Goal: Task Accomplishment & Management: Manage account settings

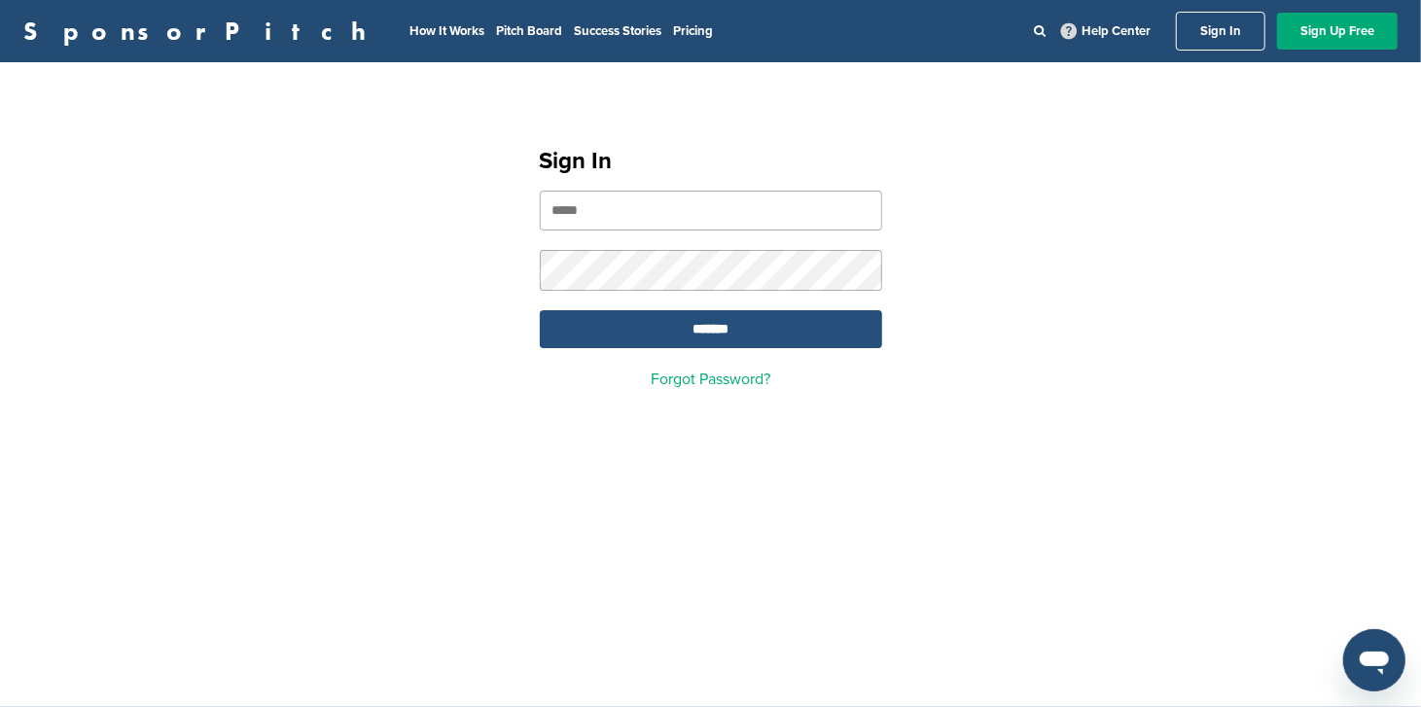
type input "**********"
click at [721, 314] on input "*******" at bounding box center [711, 329] width 342 height 38
click at [716, 329] on input "*******" at bounding box center [711, 329] width 342 height 38
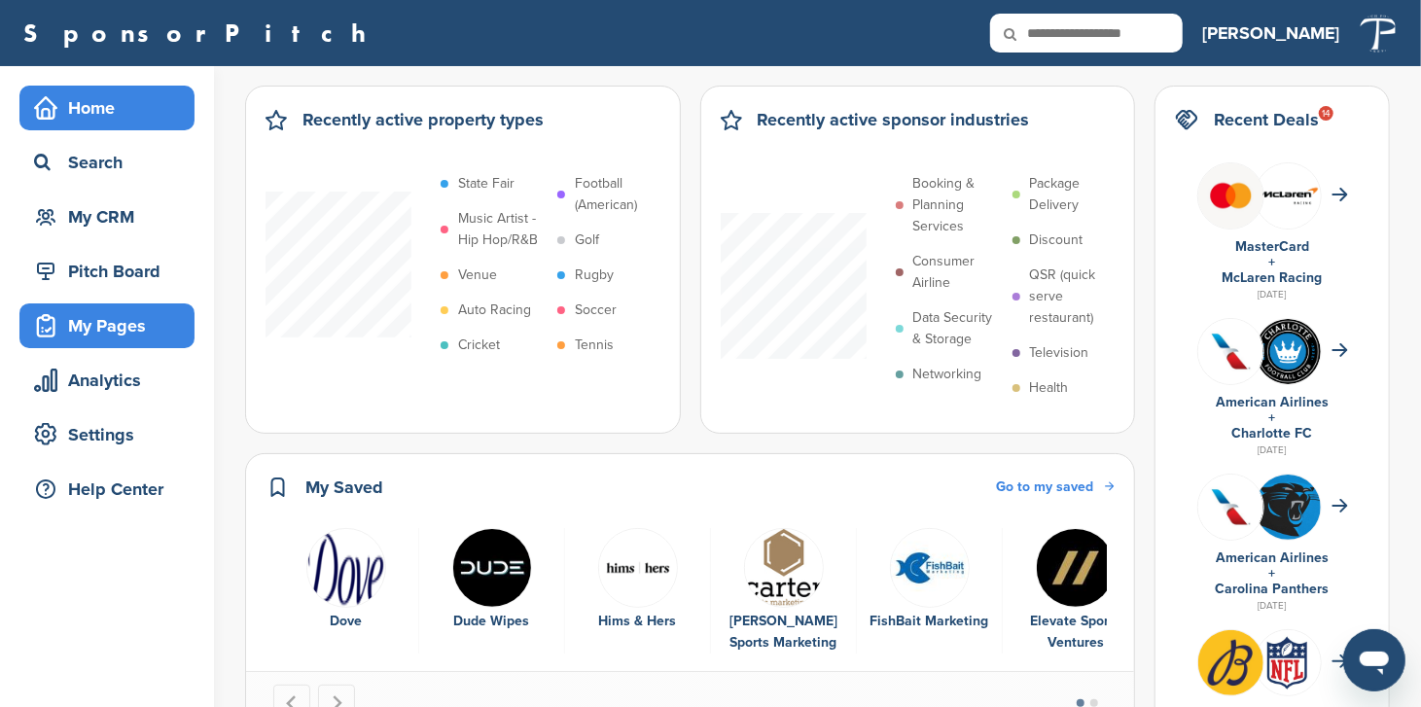
click at [117, 308] on div "My Pages" at bounding box center [111, 325] width 165 height 35
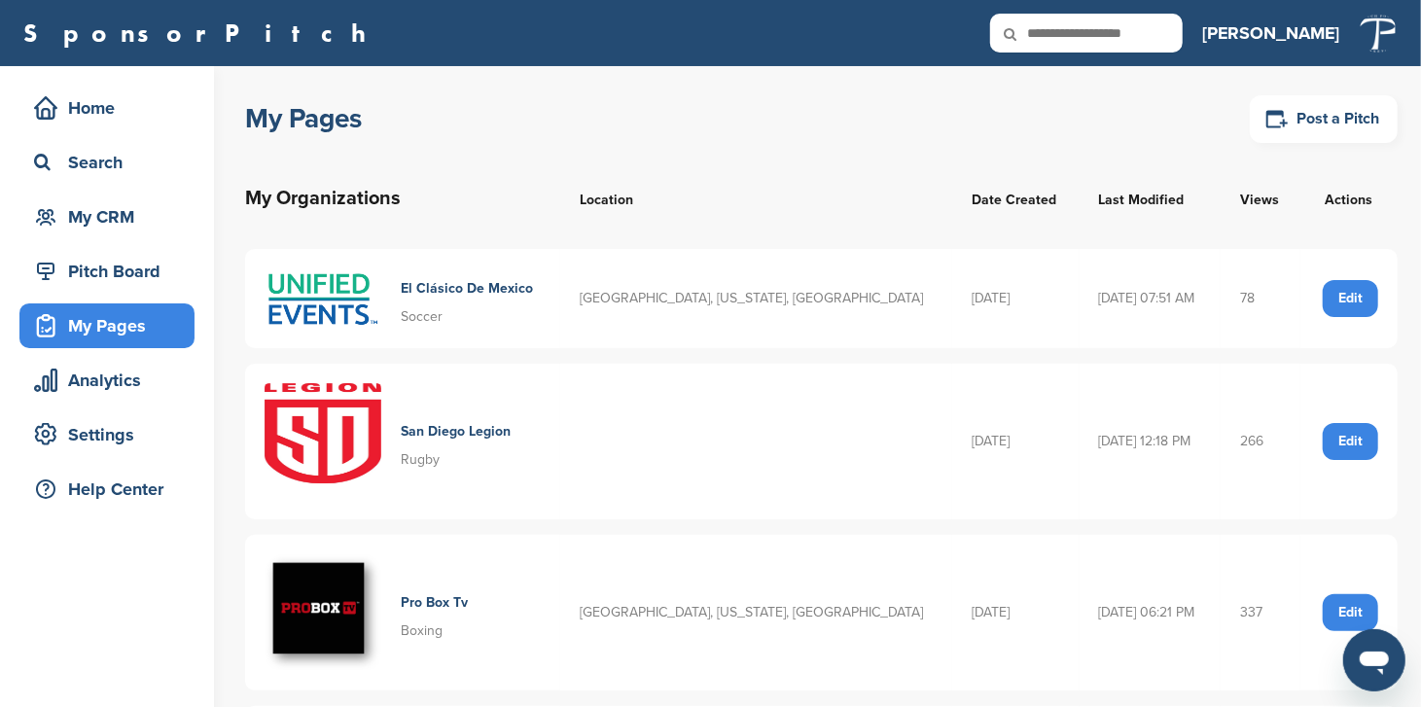
click at [1126, 346] on td "08/28/2025 07:51 AM" at bounding box center [1150, 298] width 142 height 99
click at [379, 403] on img at bounding box center [322, 441] width 117 height 117
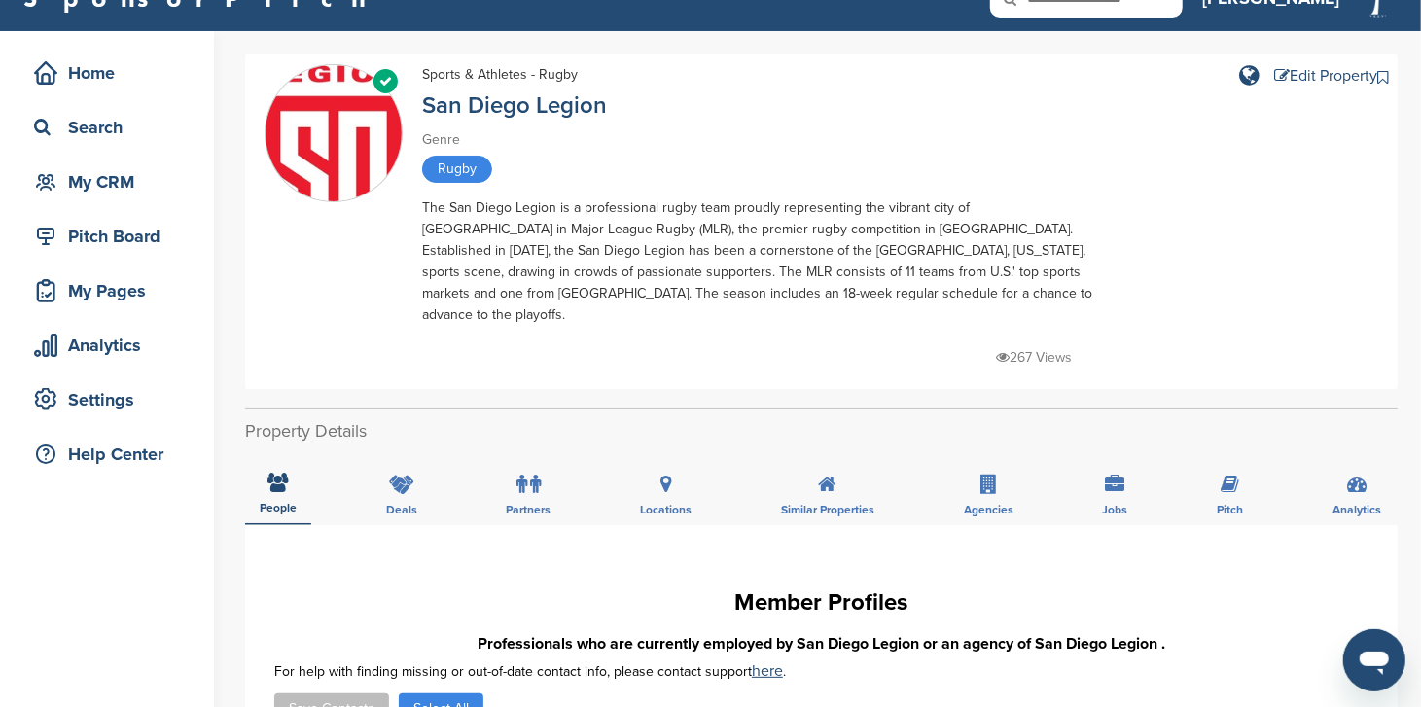
scroll to position [108, 0]
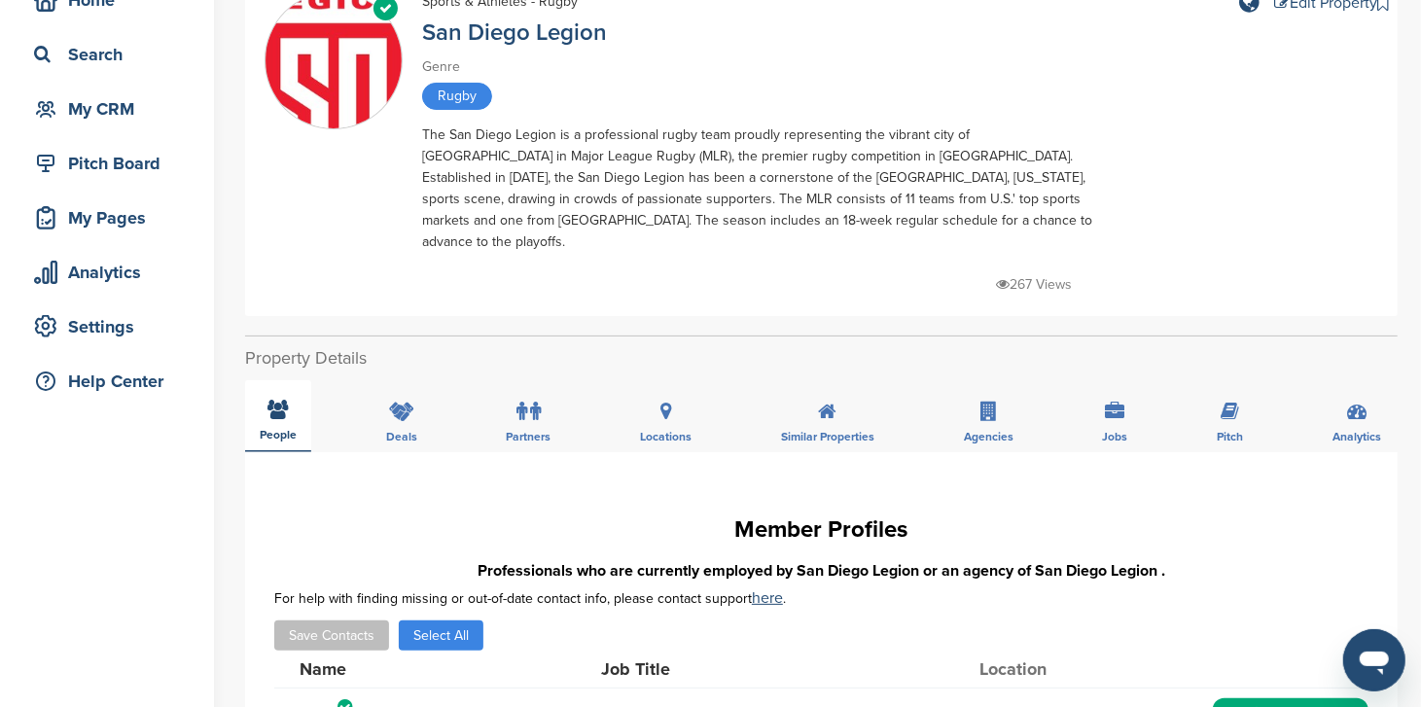
click at [280, 404] on div "People" at bounding box center [278, 416] width 66 height 72
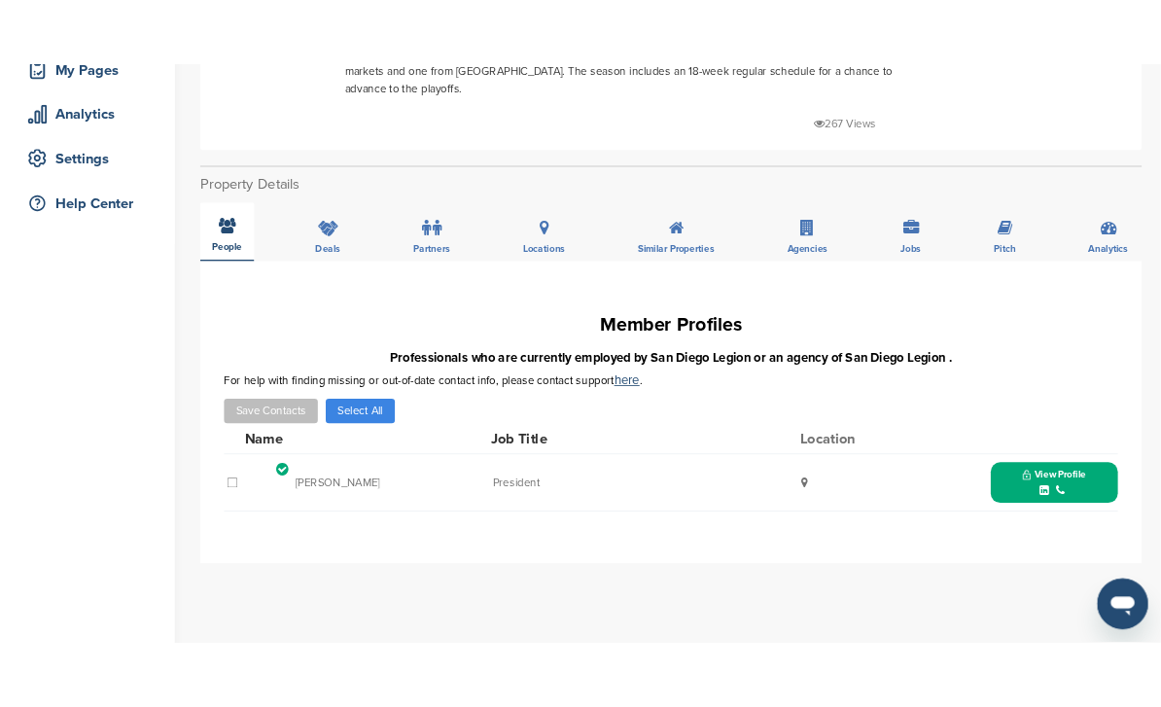
scroll to position [432, 0]
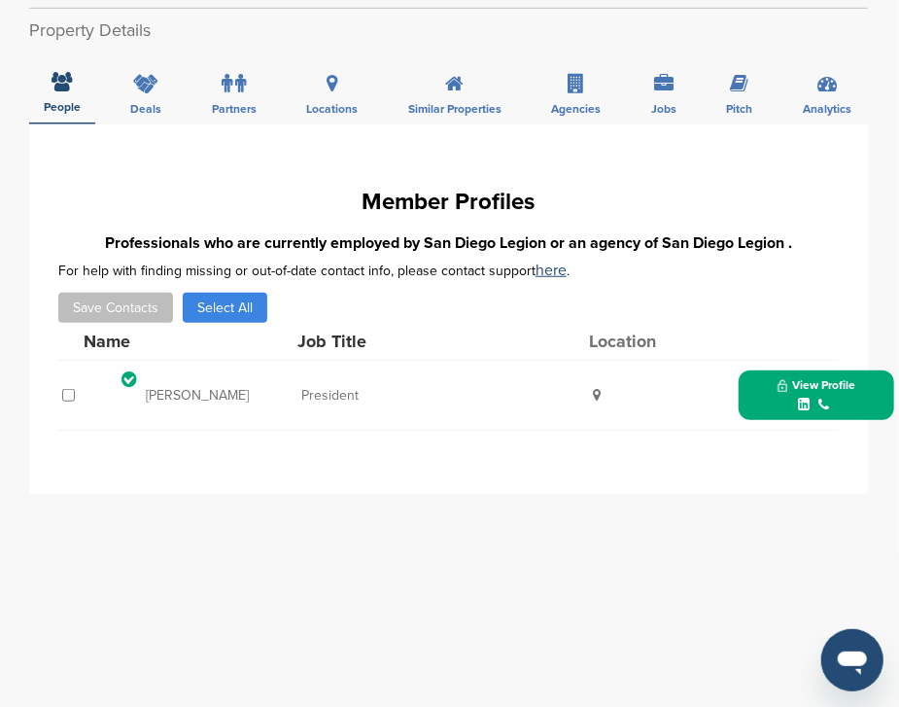
click at [600, 497] on div "**********" at bounding box center [448, 513] width 839 height 778
click at [622, 541] on div "**********" at bounding box center [448, 513] width 839 height 778
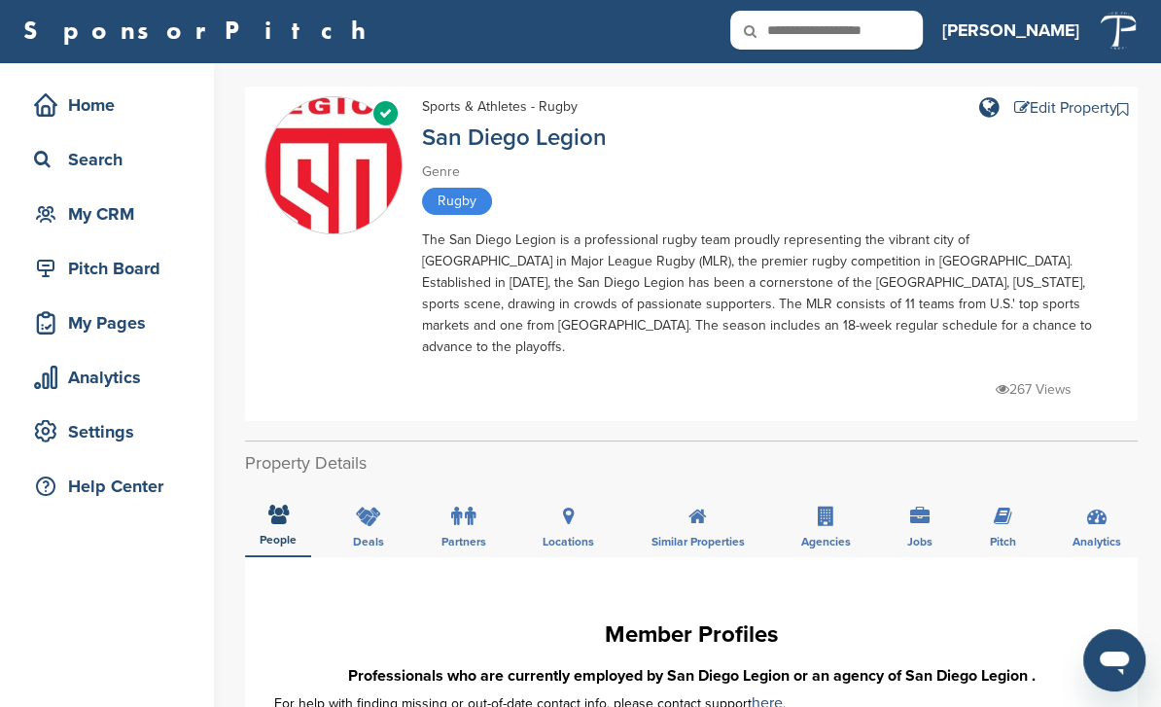
scroll to position [0, 0]
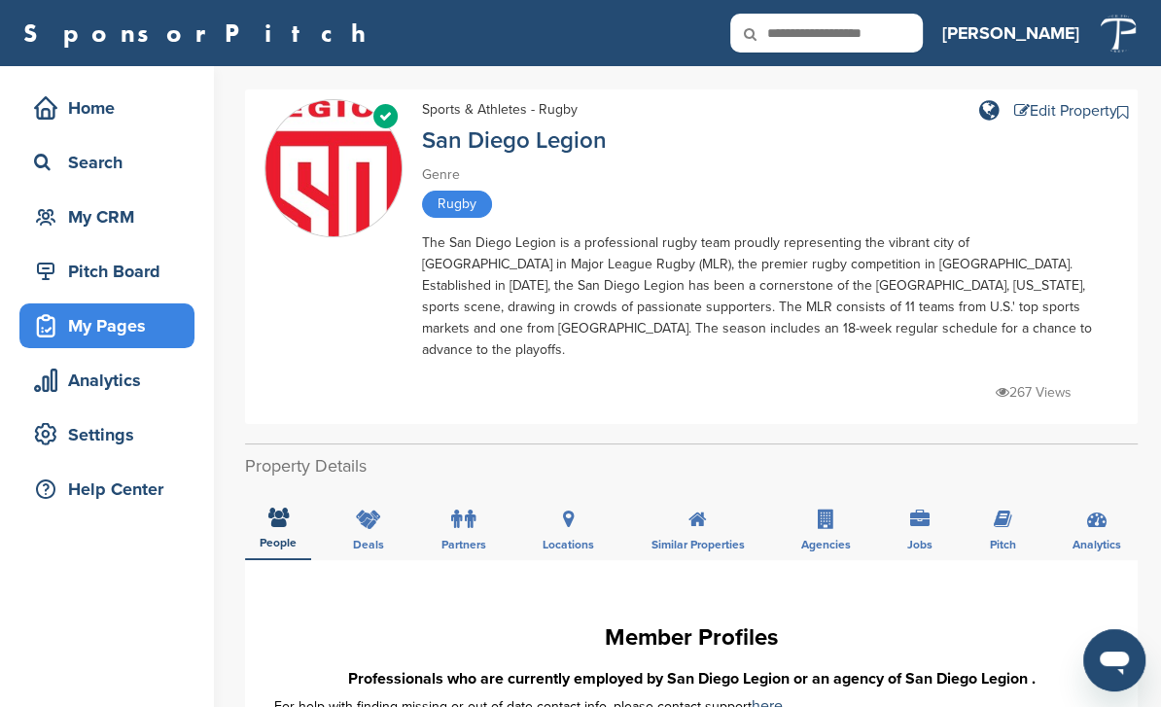
click at [95, 321] on div "My Pages" at bounding box center [111, 325] width 165 height 35
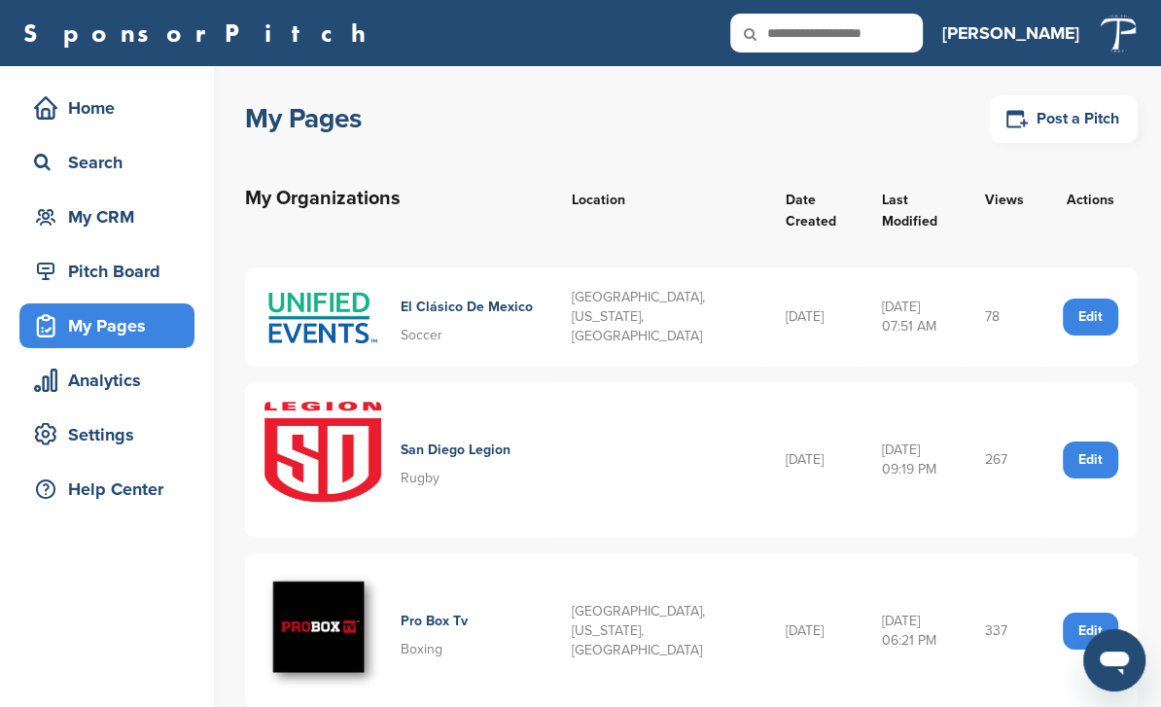
click at [439, 446] on h4 "San Diego Legion" at bounding box center [456, 449] width 110 height 21
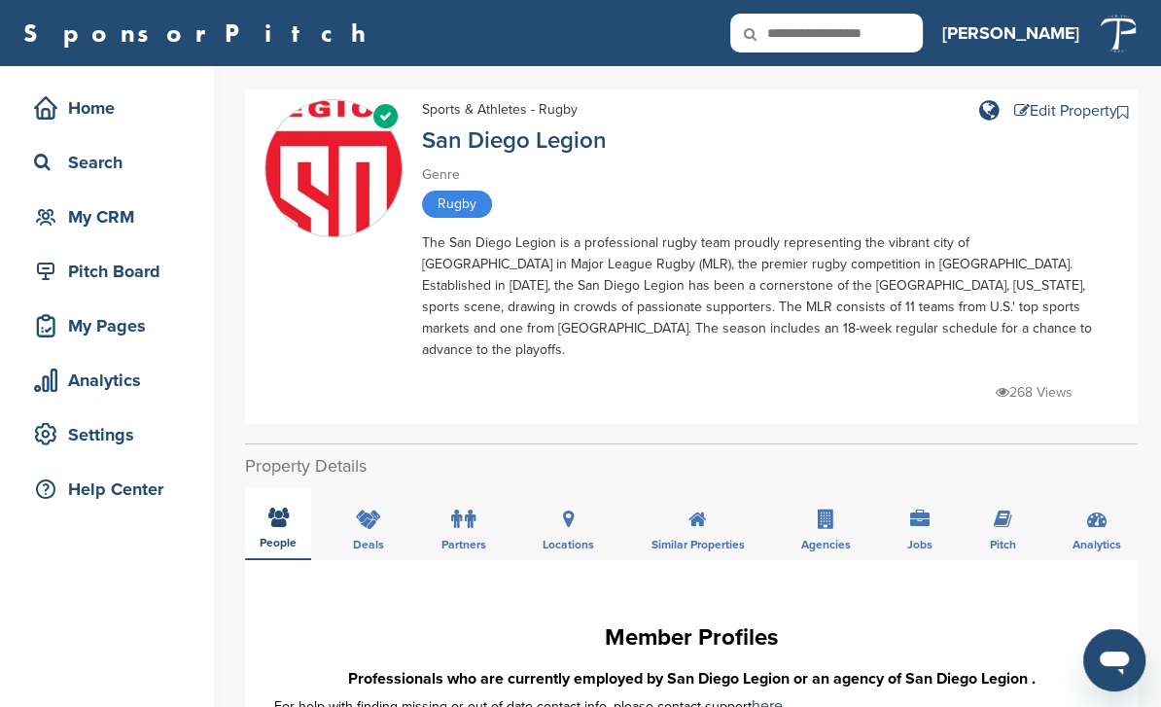
click at [276, 510] on div "People" at bounding box center [278, 524] width 66 height 72
click at [1031, 113] on div "Edit Property" at bounding box center [1065, 111] width 103 height 16
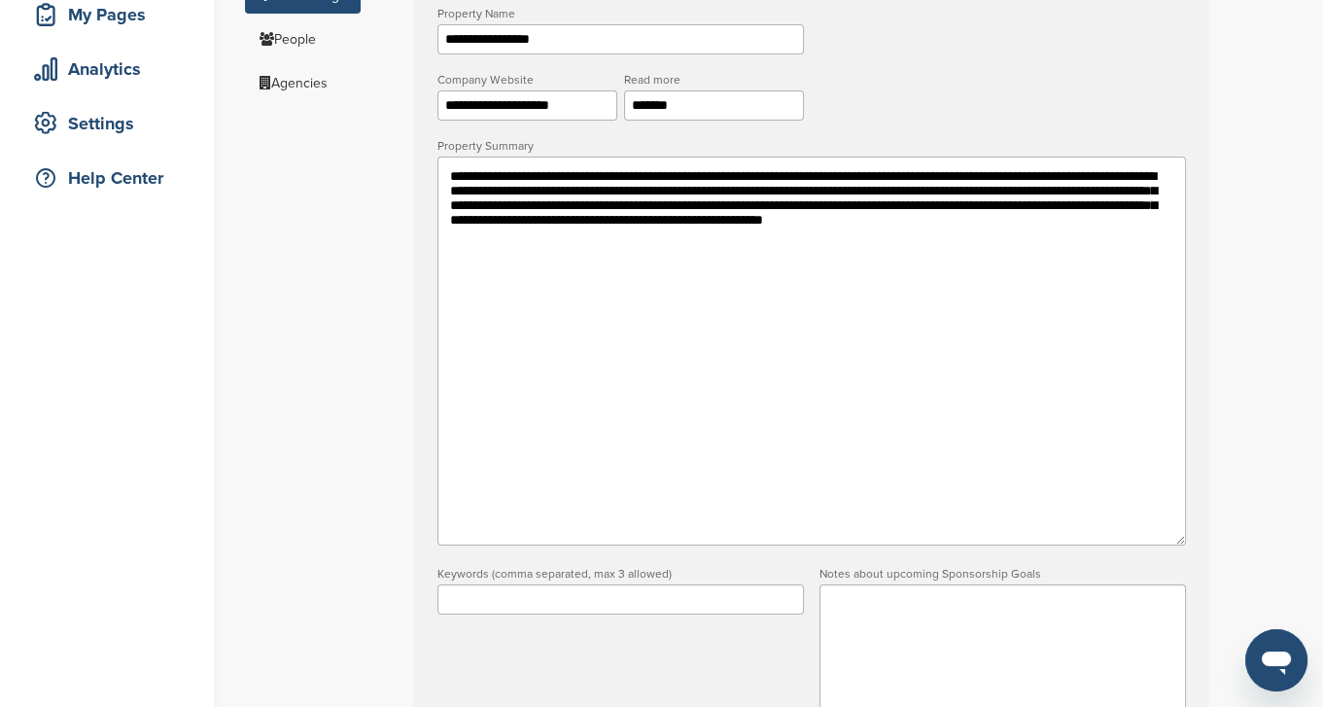
scroll to position [108, 0]
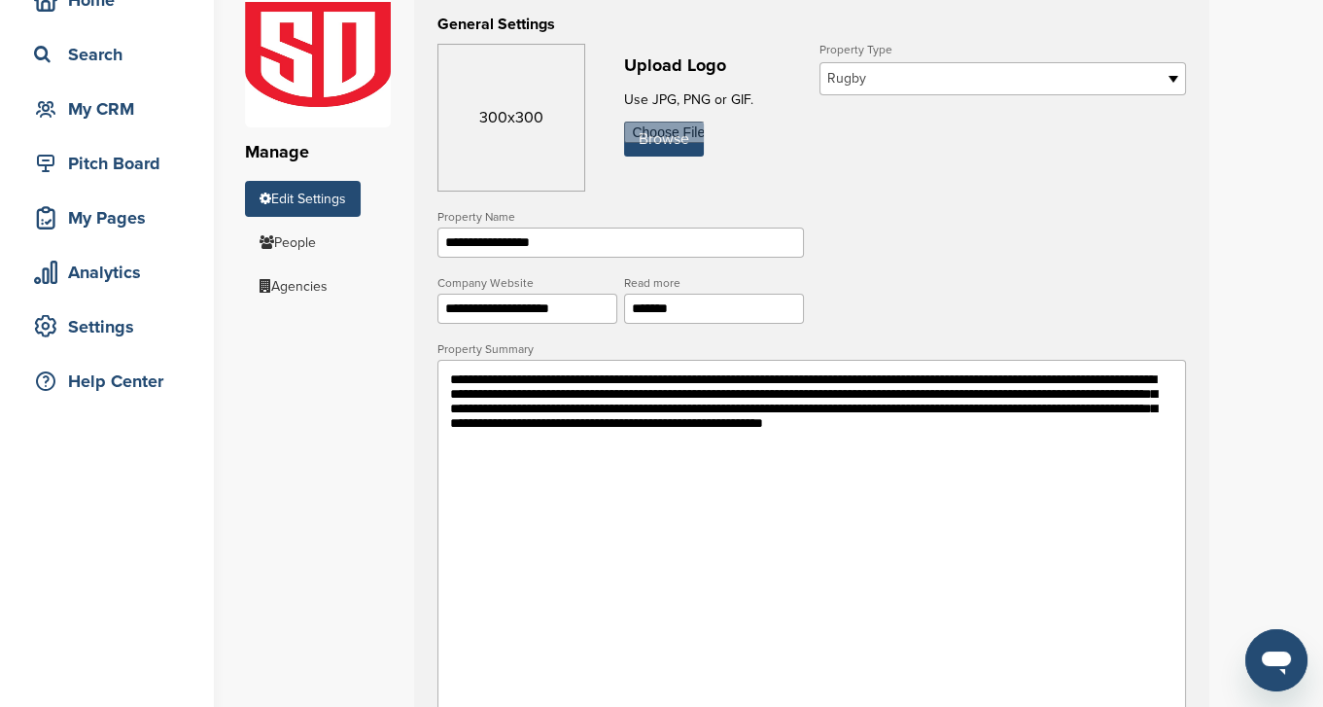
drag, startPoint x: 675, startPoint y: 467, endPoint x: 324, endPoint y: 354, distance: 368.7
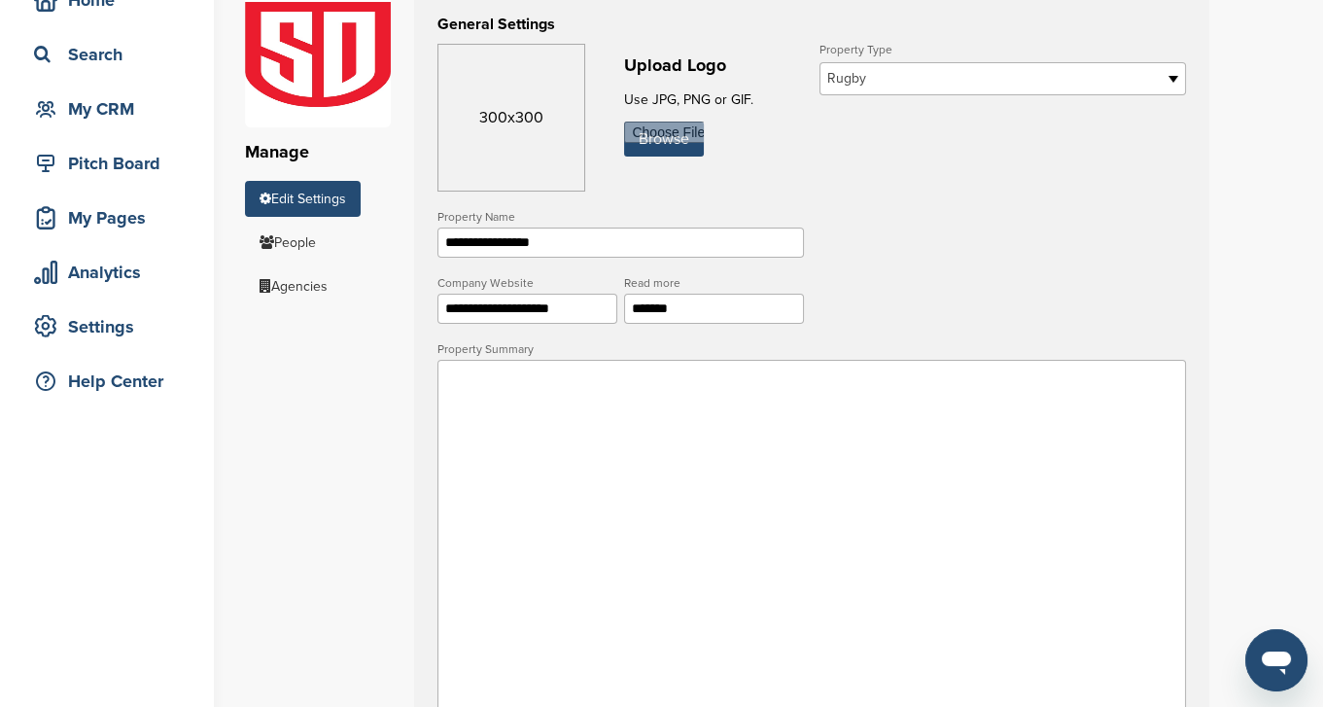
drag, startPoint x: 607, startPoint y: 246, endPoint x: 337, endPoint y: 264, distance: 270.0
drag, startPoint x: 604, startPoint y: 315, endPoint x: 390, endPoint y: 310, distance: 214.0
drag, startPoint x: 708, startPoint y: 318, endPoint x: 598, endPoint y: 318, distance: 109.9
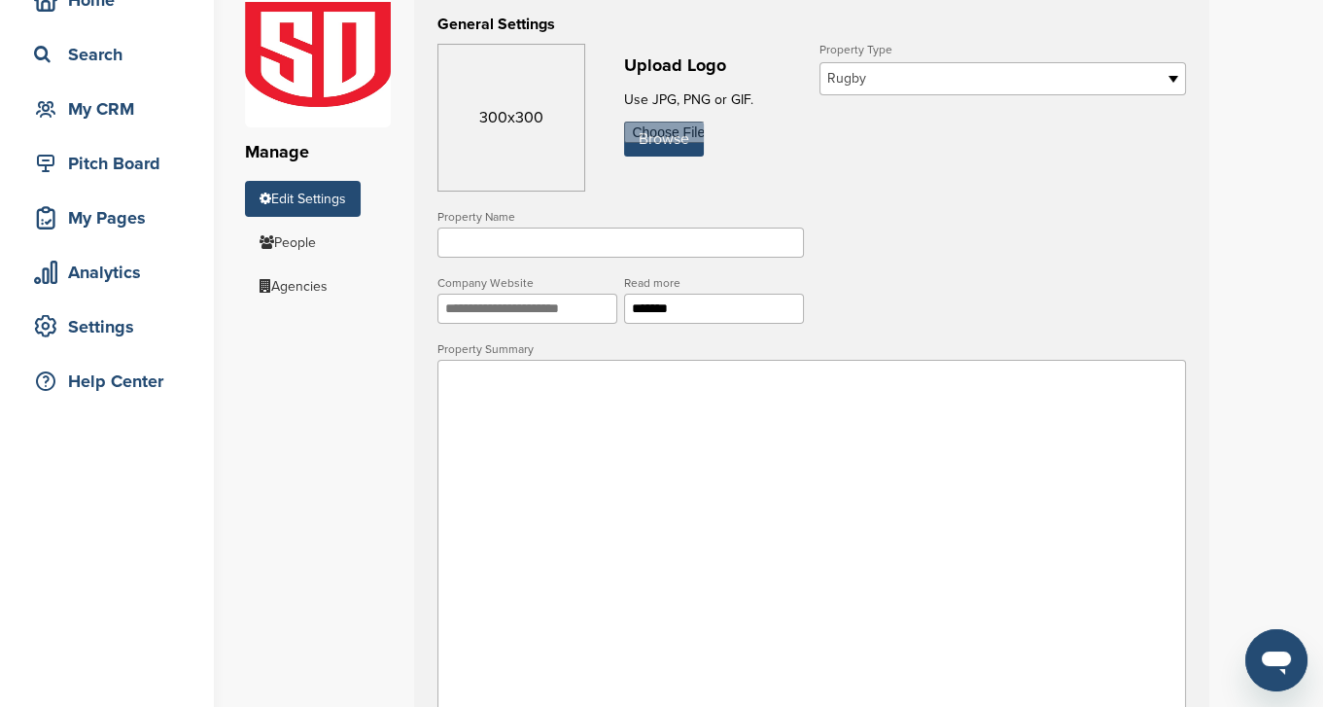
click at [598, 277] on div "Company Website Read more *******" at bounding box center [621, 277] width 373 height 0
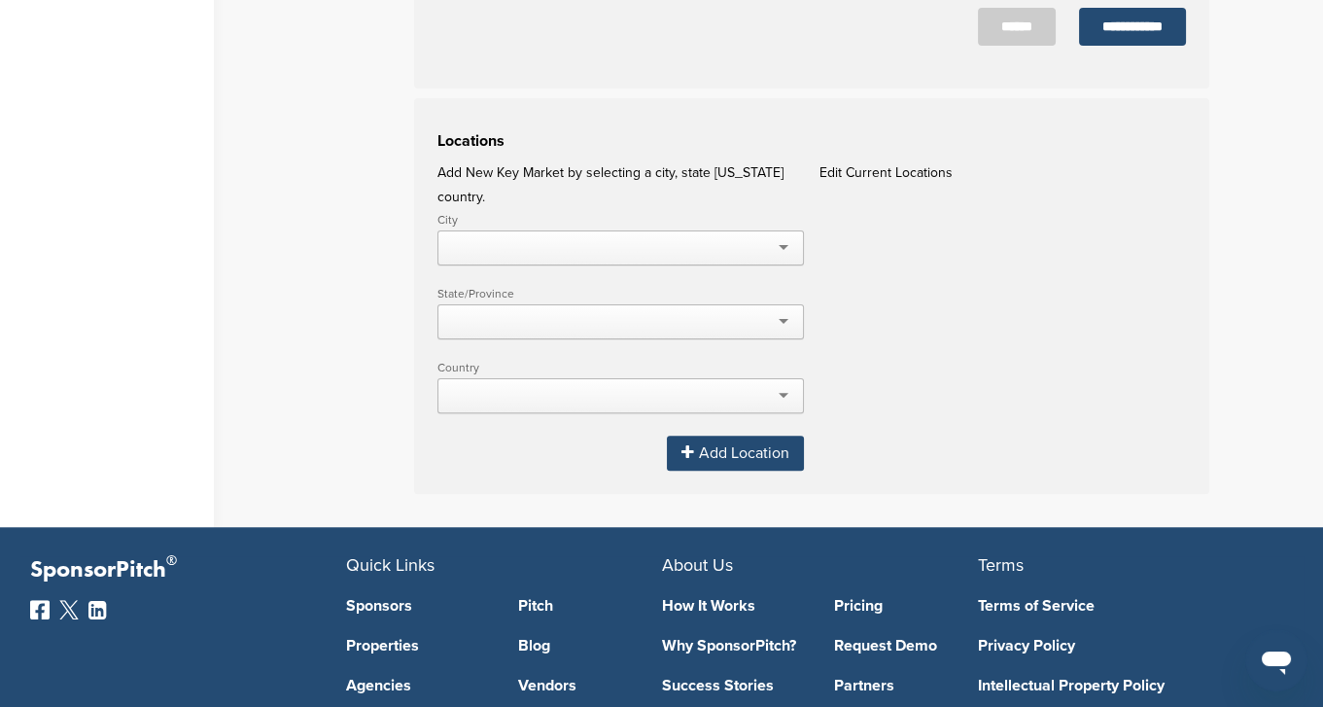
scroll to position [1029, 0]
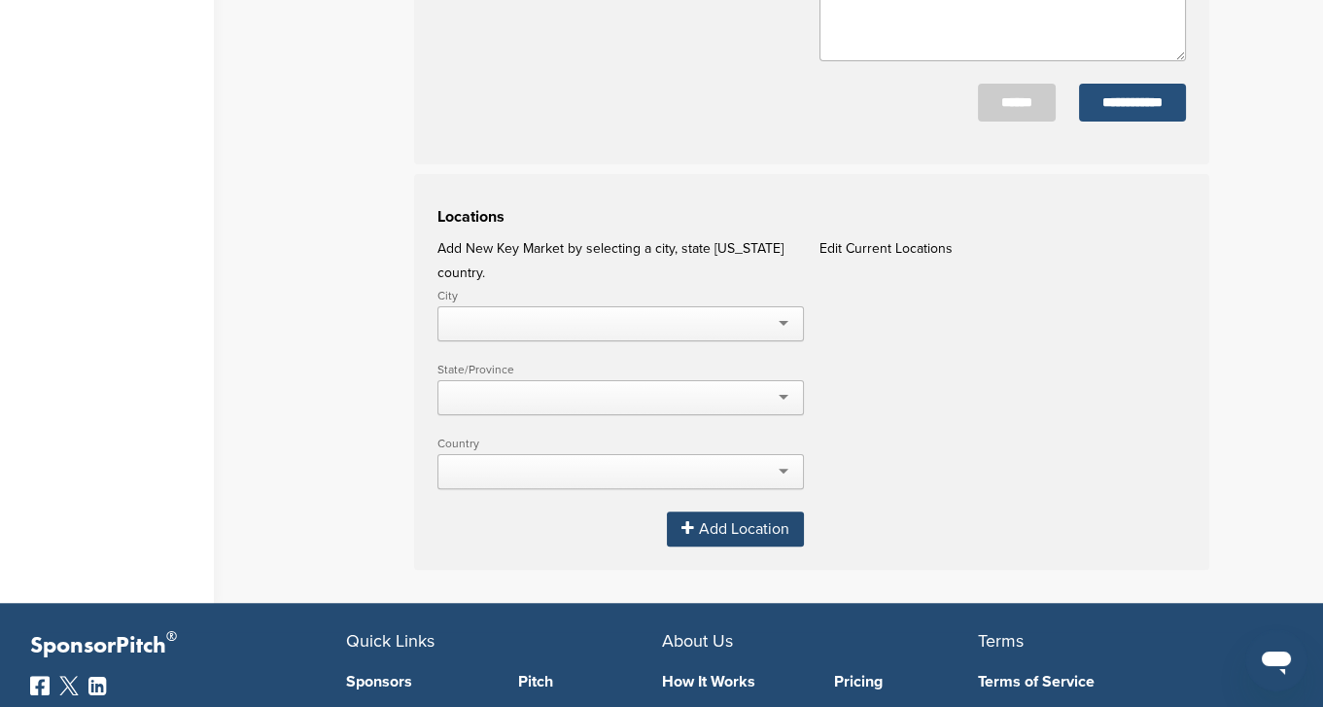
click at [1090, 98] on input "**********" at bounding box center [1132, 103] width 107 height 38
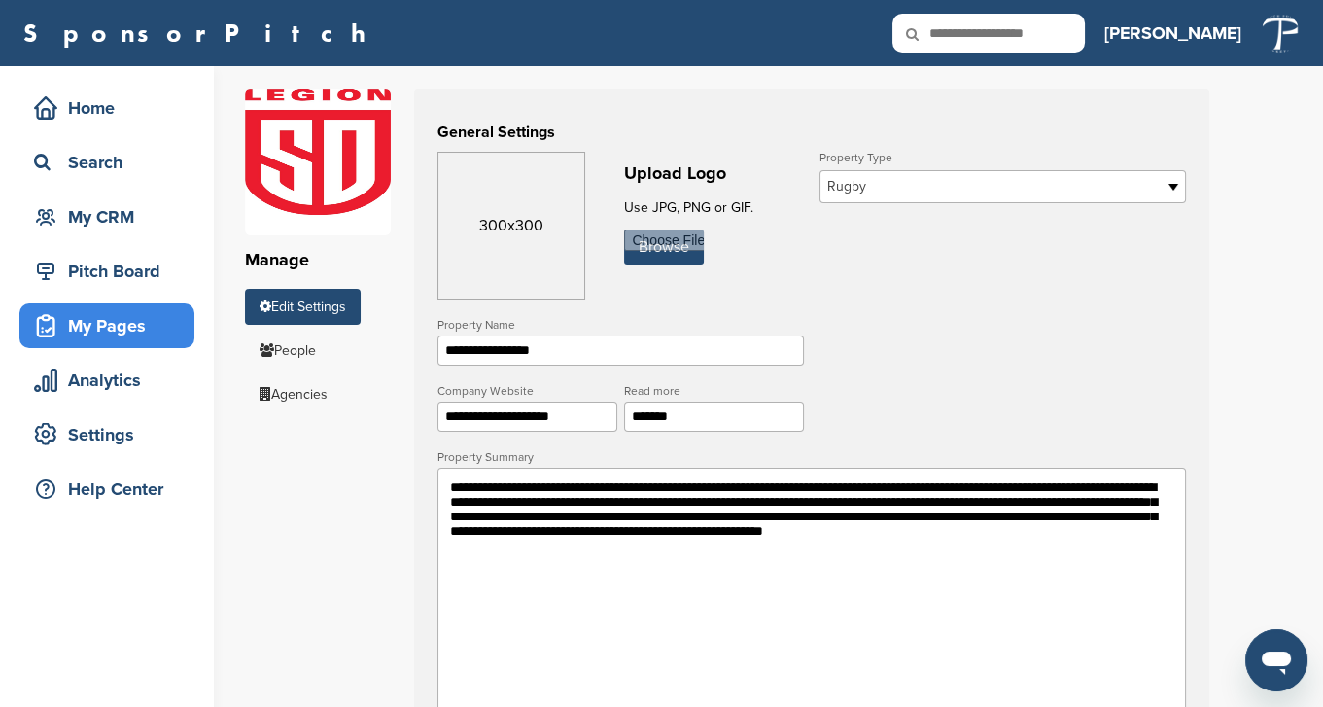
click at [124, 329] on div "My Pages" at bounding box center [111, 325] width 165 height 35
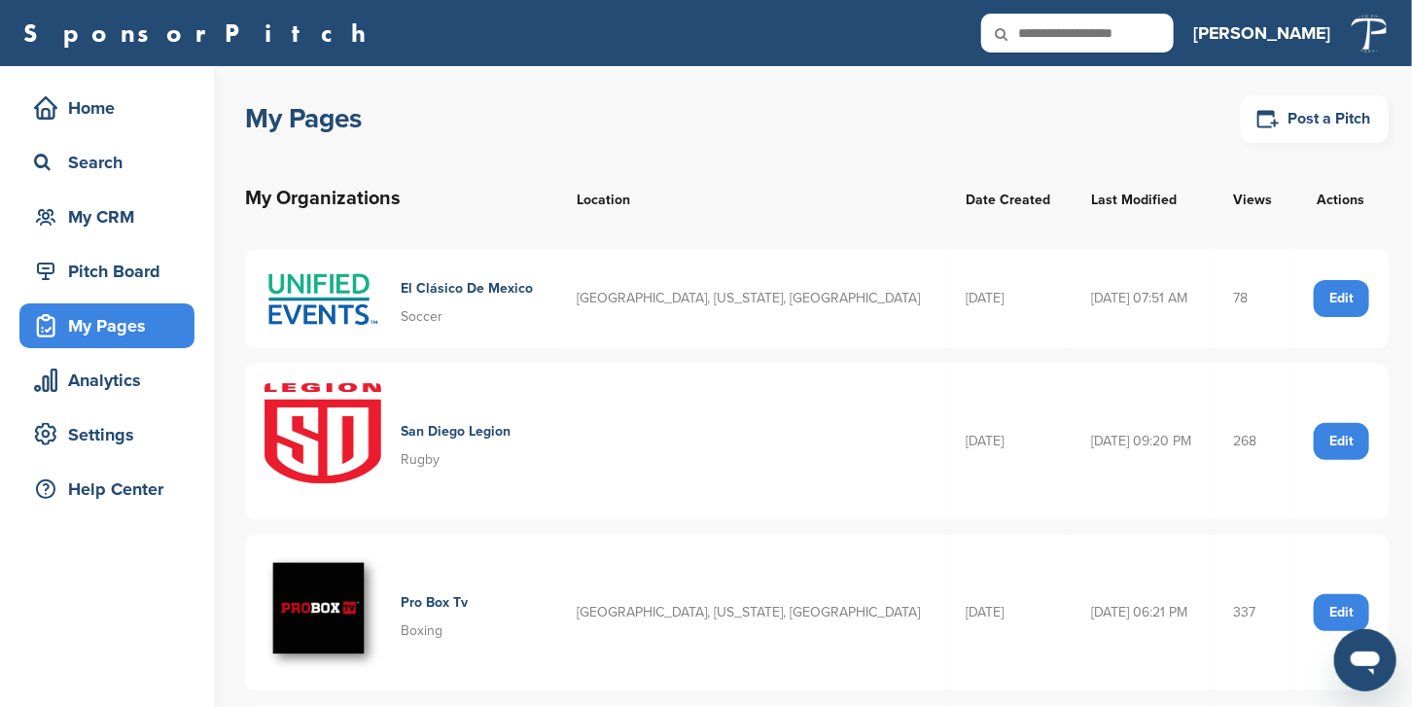
click at [453, 438] on h4 "San Diego Legion" at bounding box center [456, 431] width 110 height 21
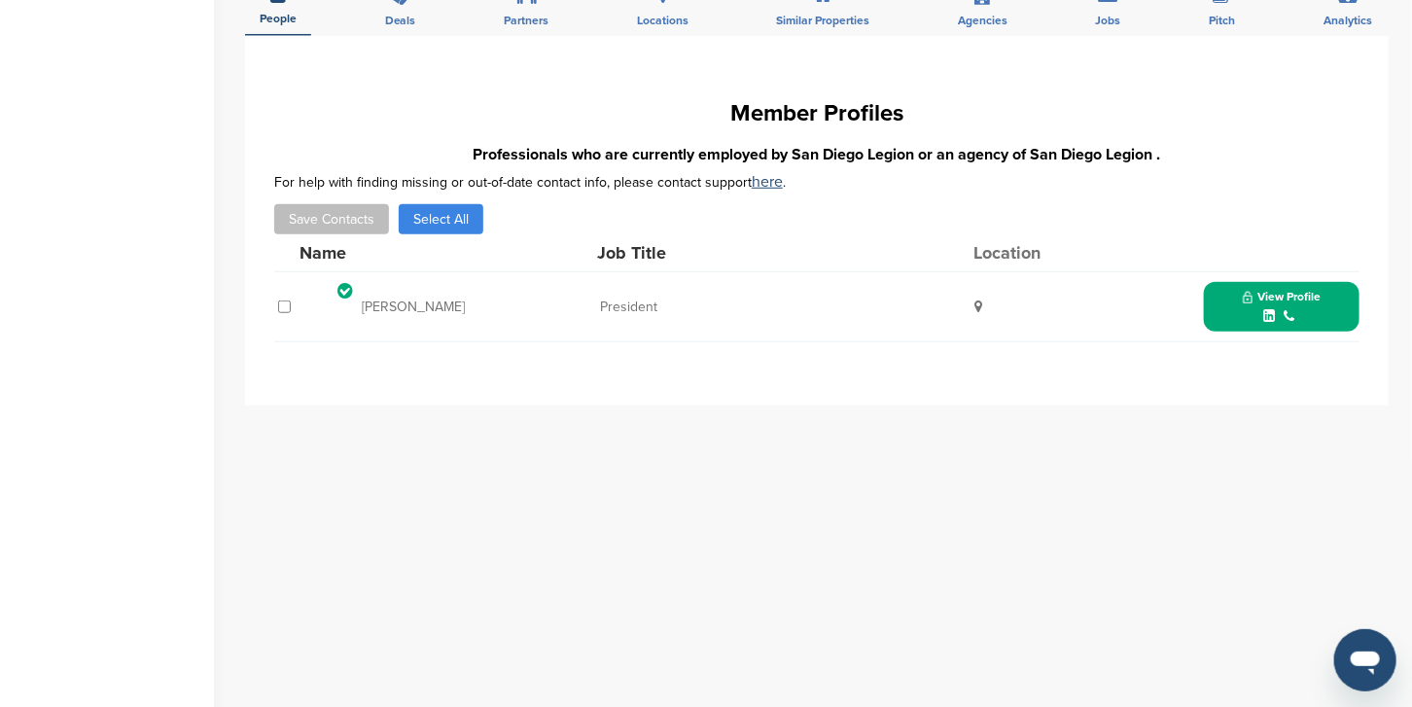
scroll to position [561, 0]
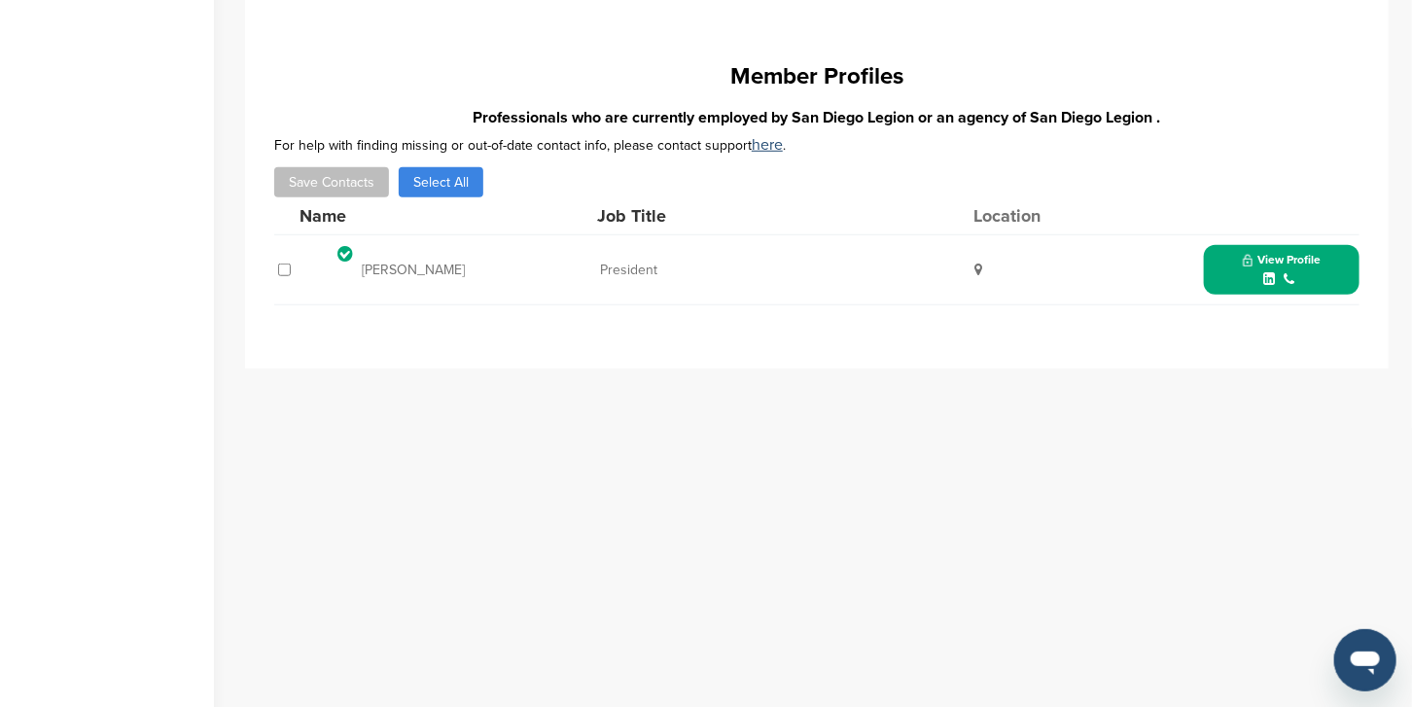
click at [343, 246] on icon at bounding box center [344, 255] width 15 height 18
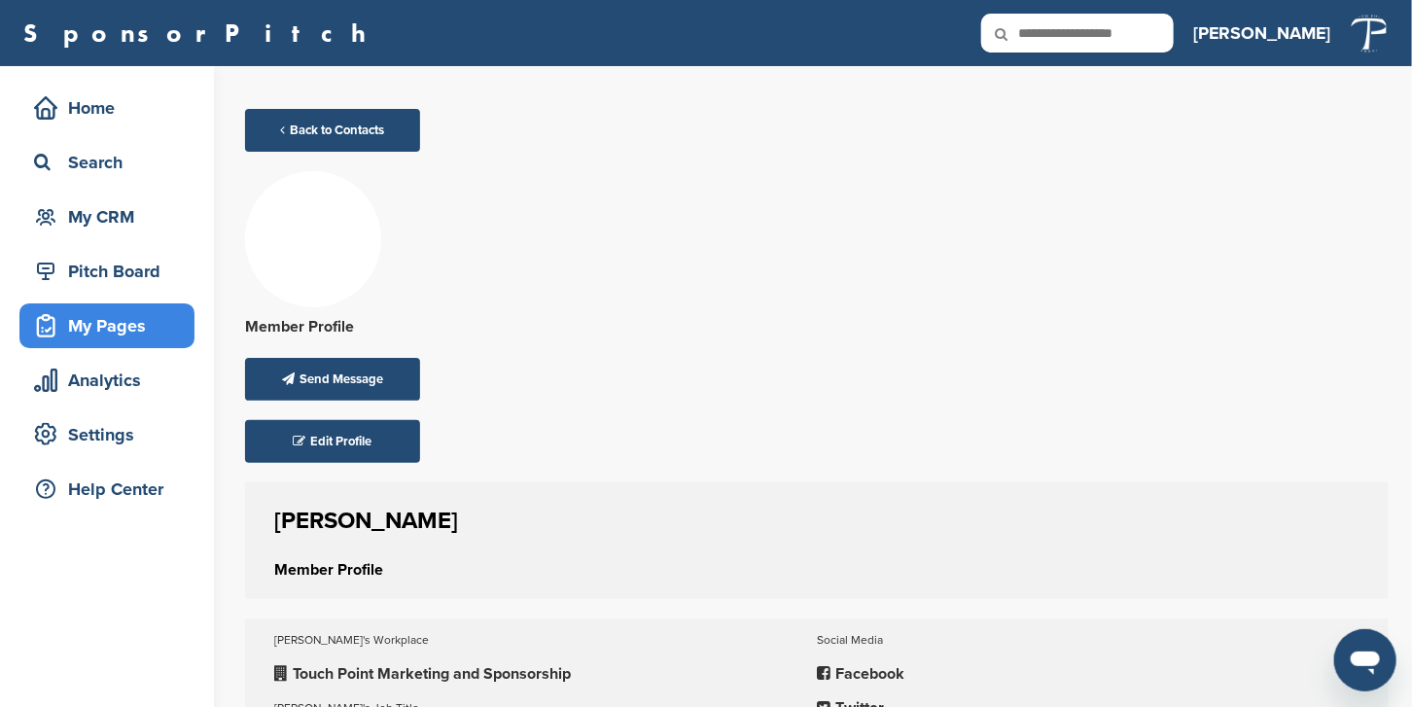
click at [131, 343] on div "My Pages" at bounding box center [106, 325] width 175 height 45
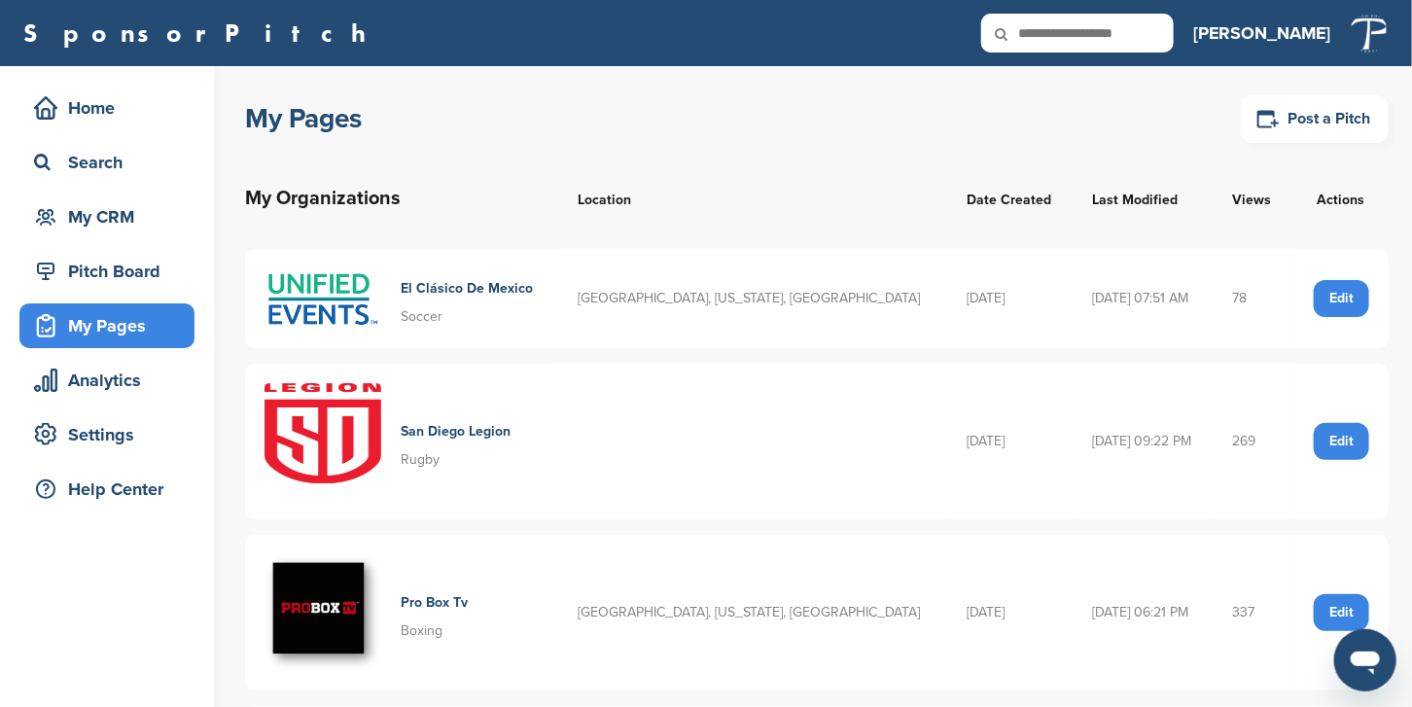
click at [1344, 429] on div "Edit" at bounding box center [1341, 441] width 55 height 37
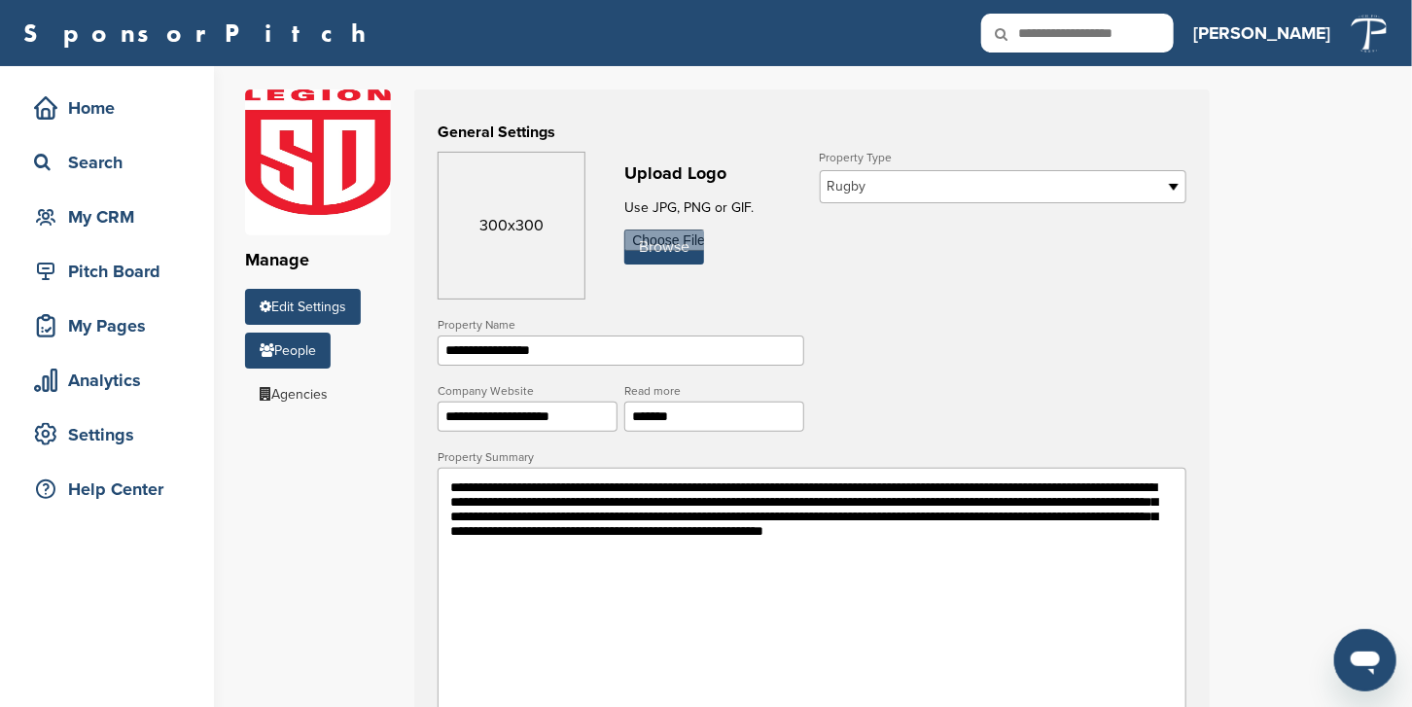
click at [295, 352] on link "People" at bounding box center [288, 351] width 86 height 36
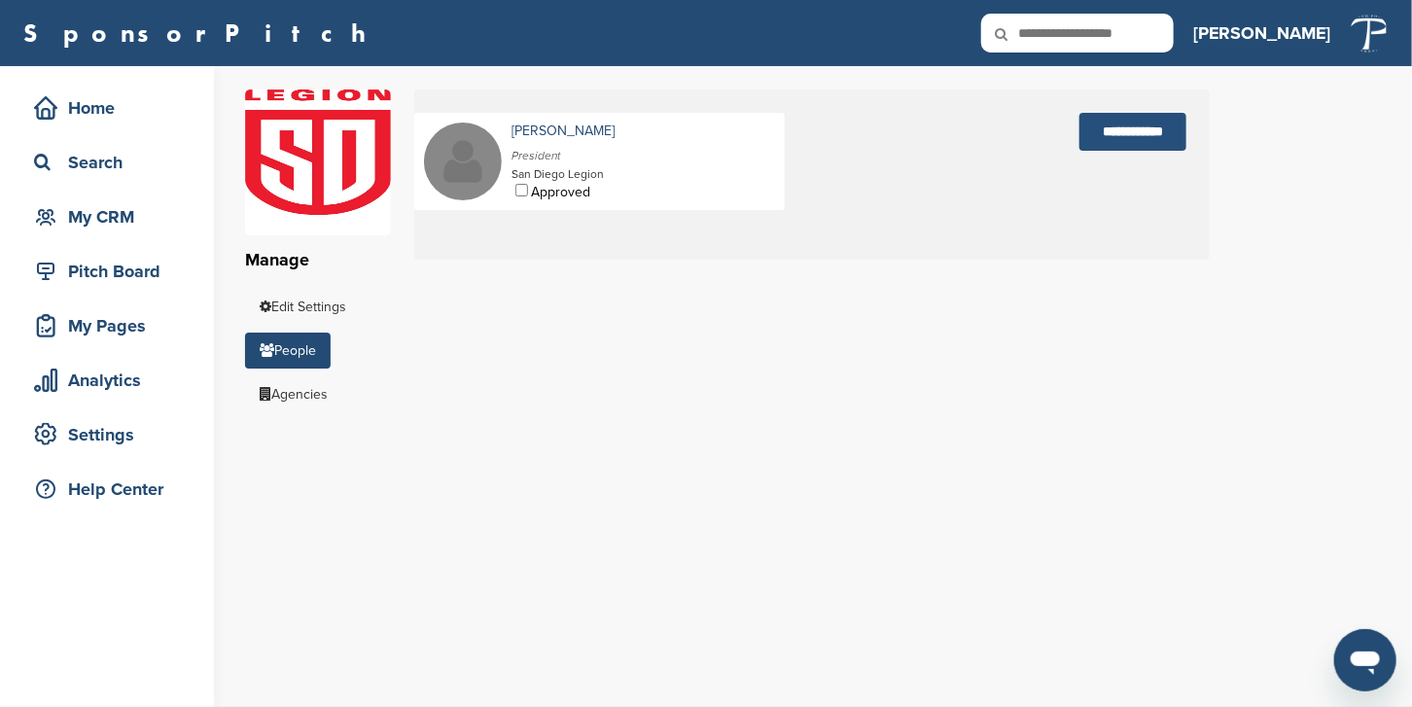
click at [1132, 125] on input "**********" at bounding box center [1132, 132] width 107 height 38
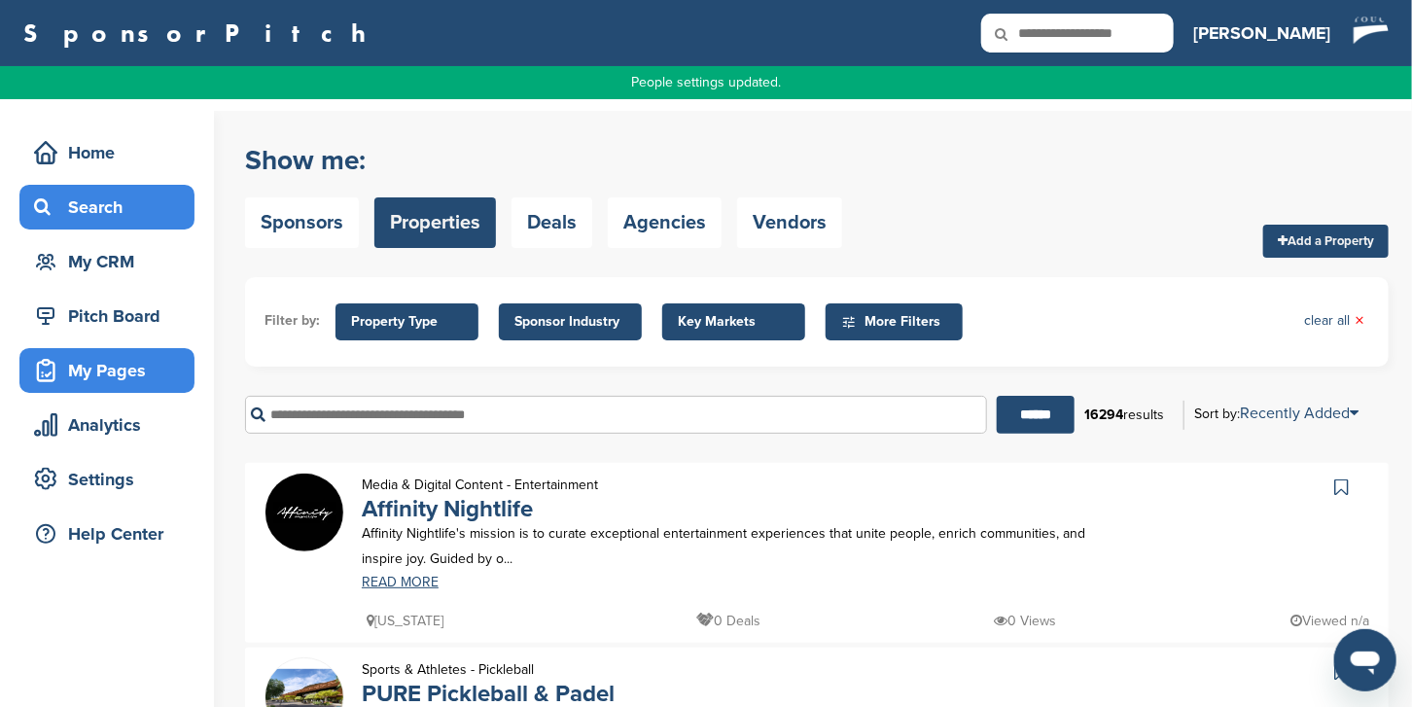
click at [105, 369] on div "My Pages" at bounding box center [111, 370] width 165 height 35
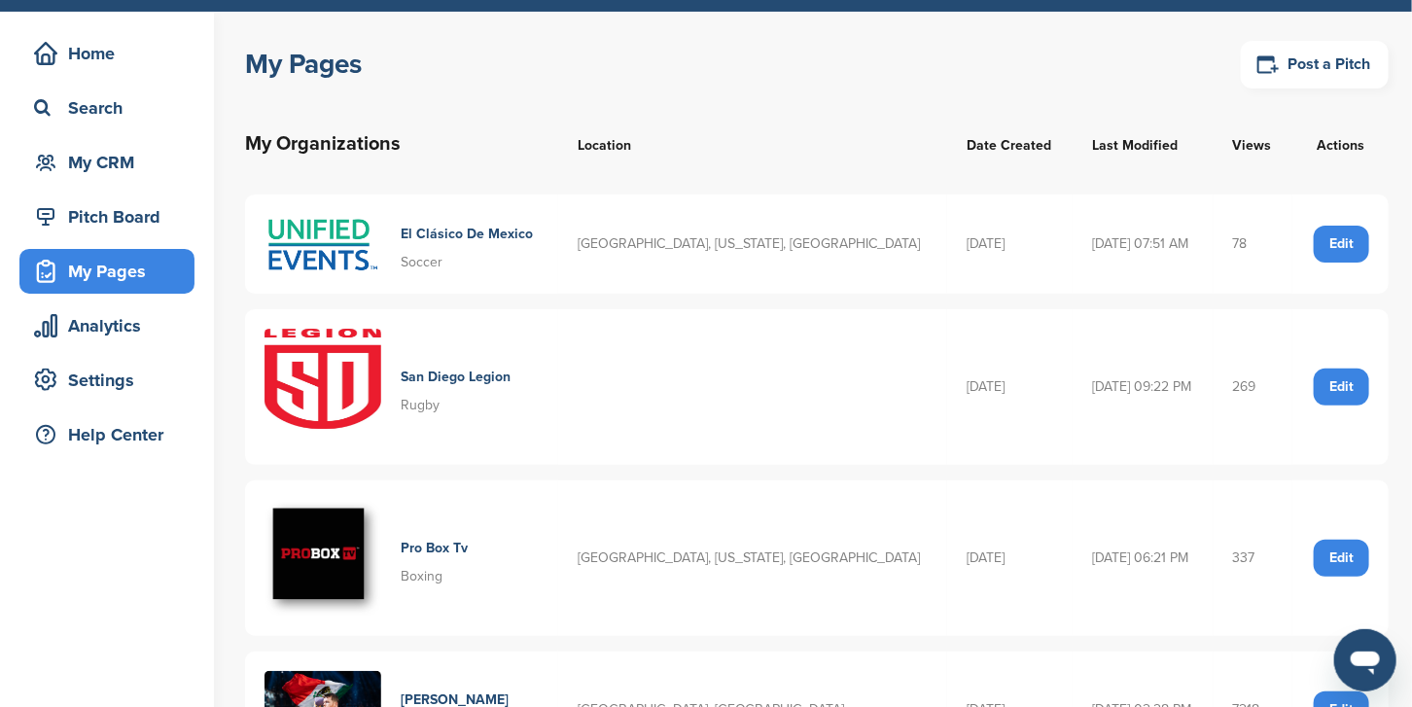
scroll to position [108, 0]
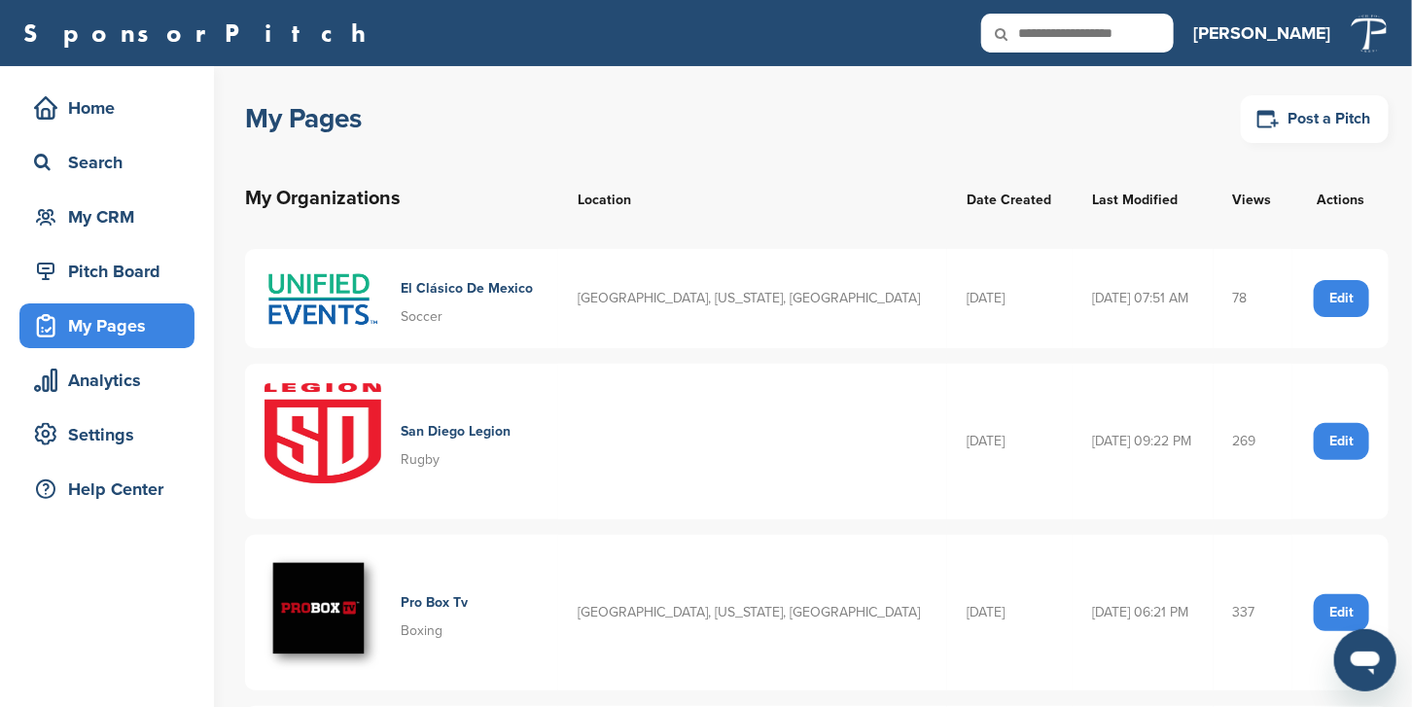
click at [1345, 432] on div "Edit" at bounding box center [1341, 441] width 55 height 37
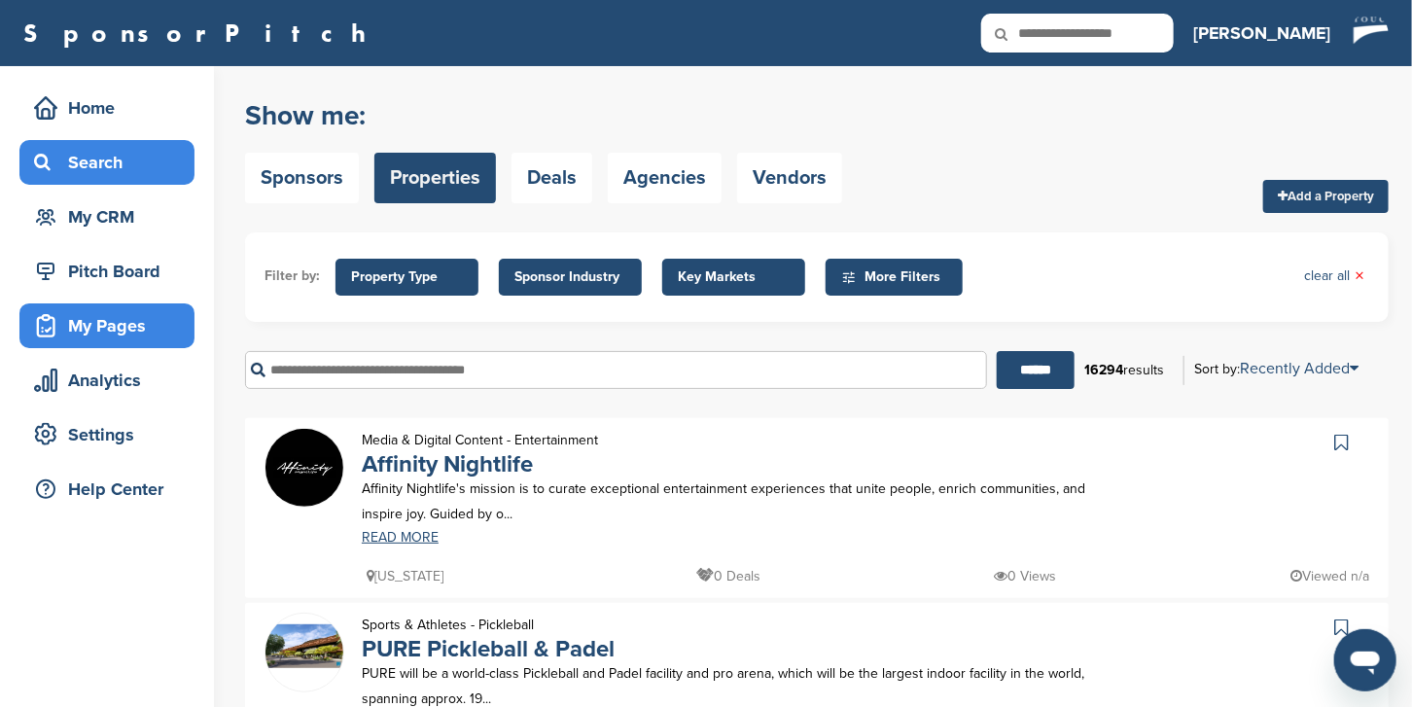
click at [114, 308] on div "My Pages" at bounding box center [111, 325] width 165 height 35
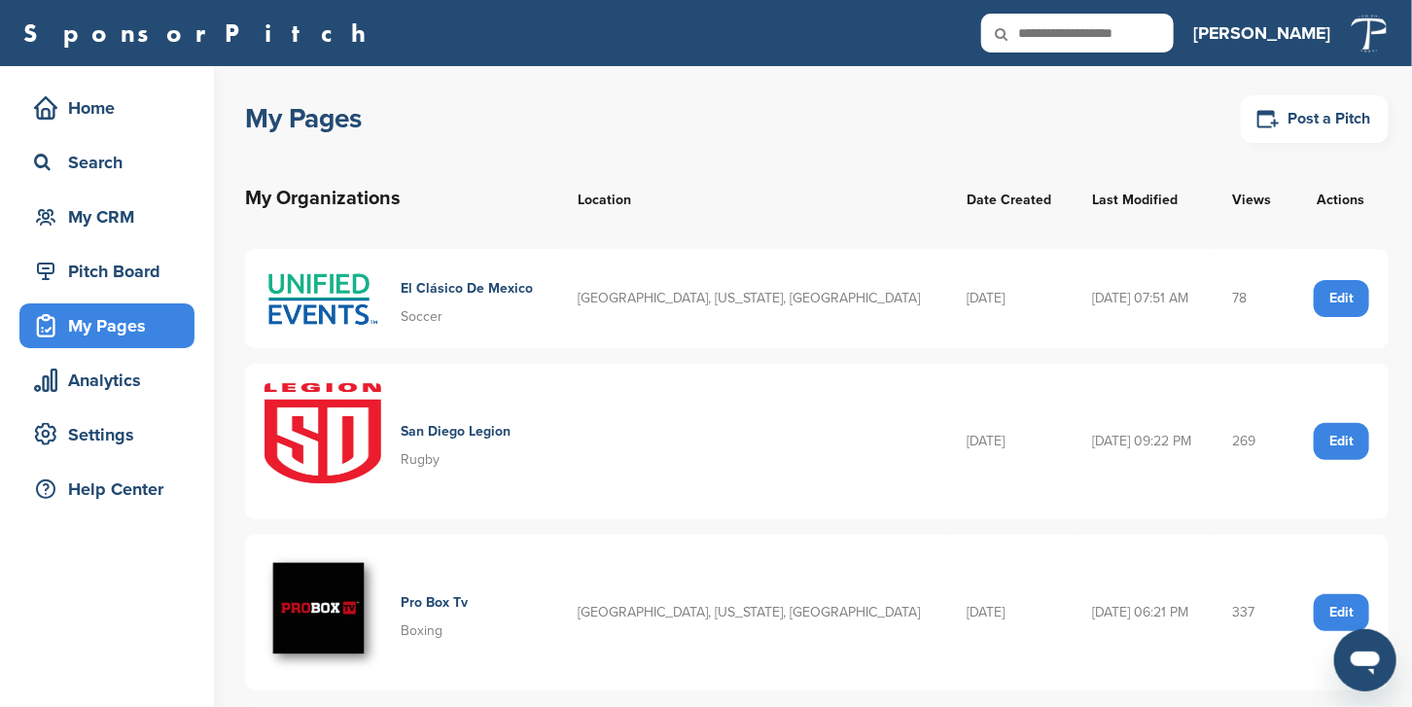
click at [1349, 441] on div "Edit" at bounding box center [1341, 441] width 55 height 37
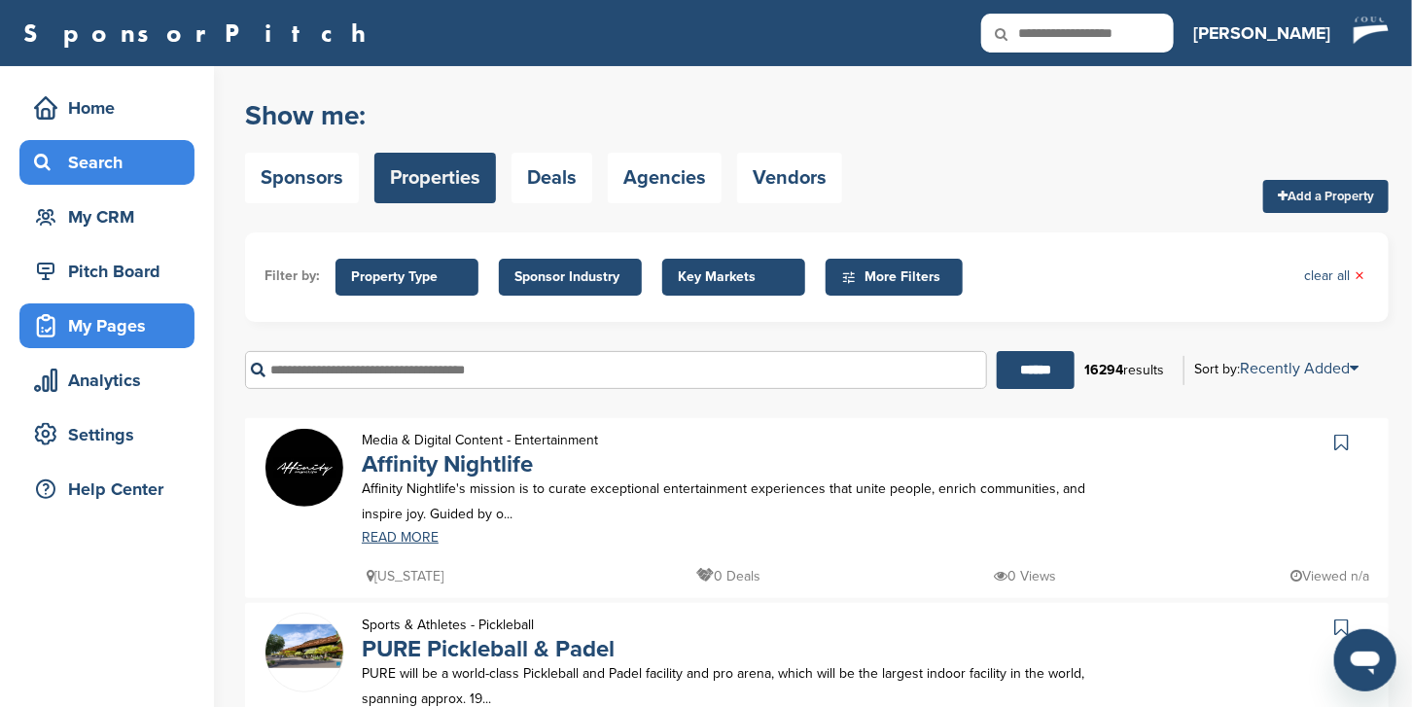
click at [78, 327] on div "My Pages" at bounding box center [111, 325] width 165 height 35
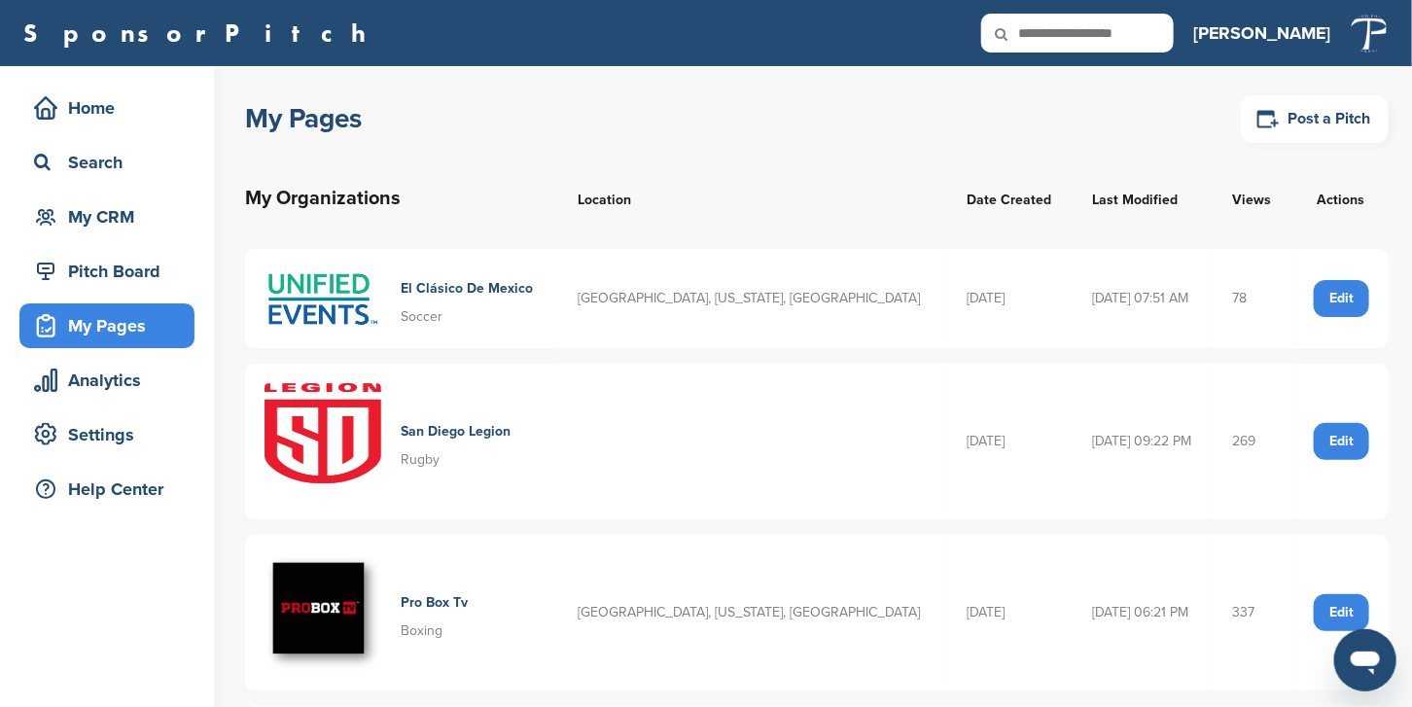
click at [445, 432] on h4 "San Diego Legion" at bounding box center [456, 431] width 110 height 21
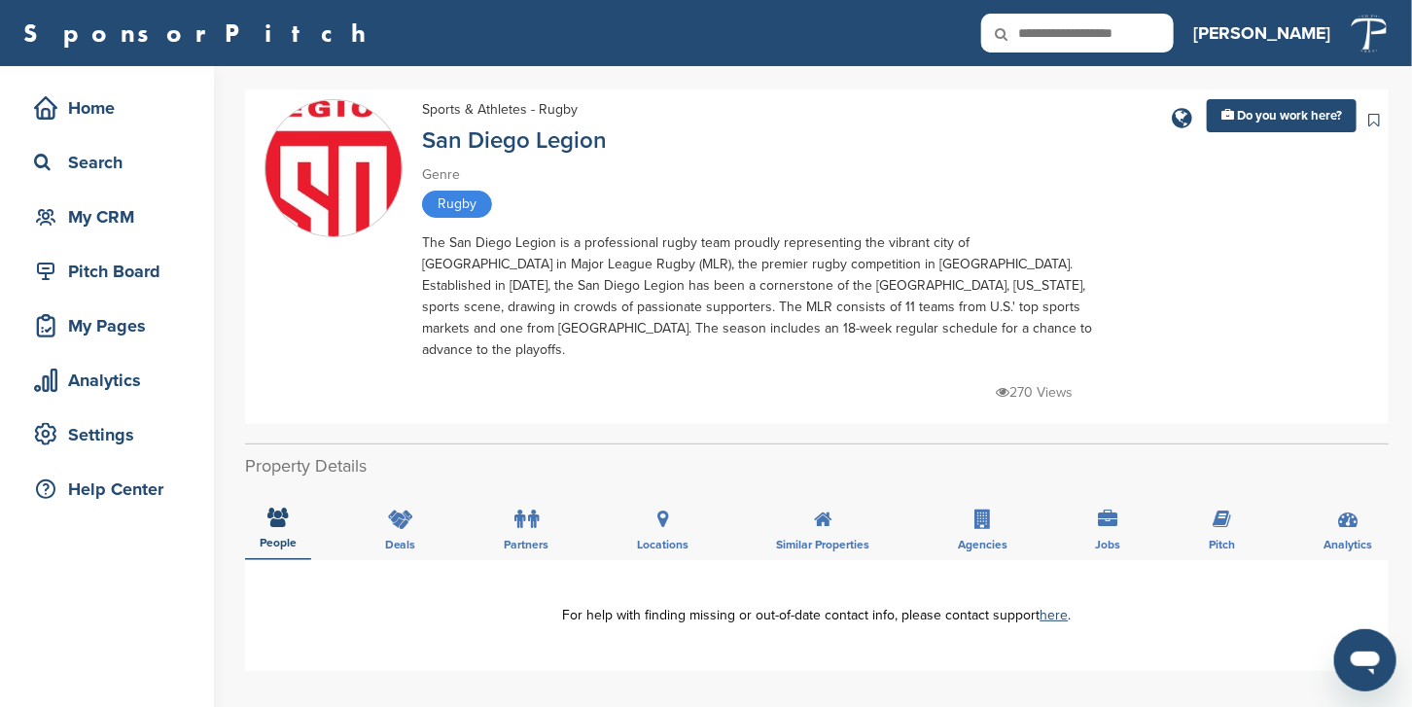
click at [305, 560] on div "**********" at bounding box center [816, 615] width 1143 height 111
click at [285, 507] on div "People" at bounding box center [278, 524] width 66 height 72
click at [65, 329] on div "My Pages" at bounding box center [111, 325] width 165 height 35
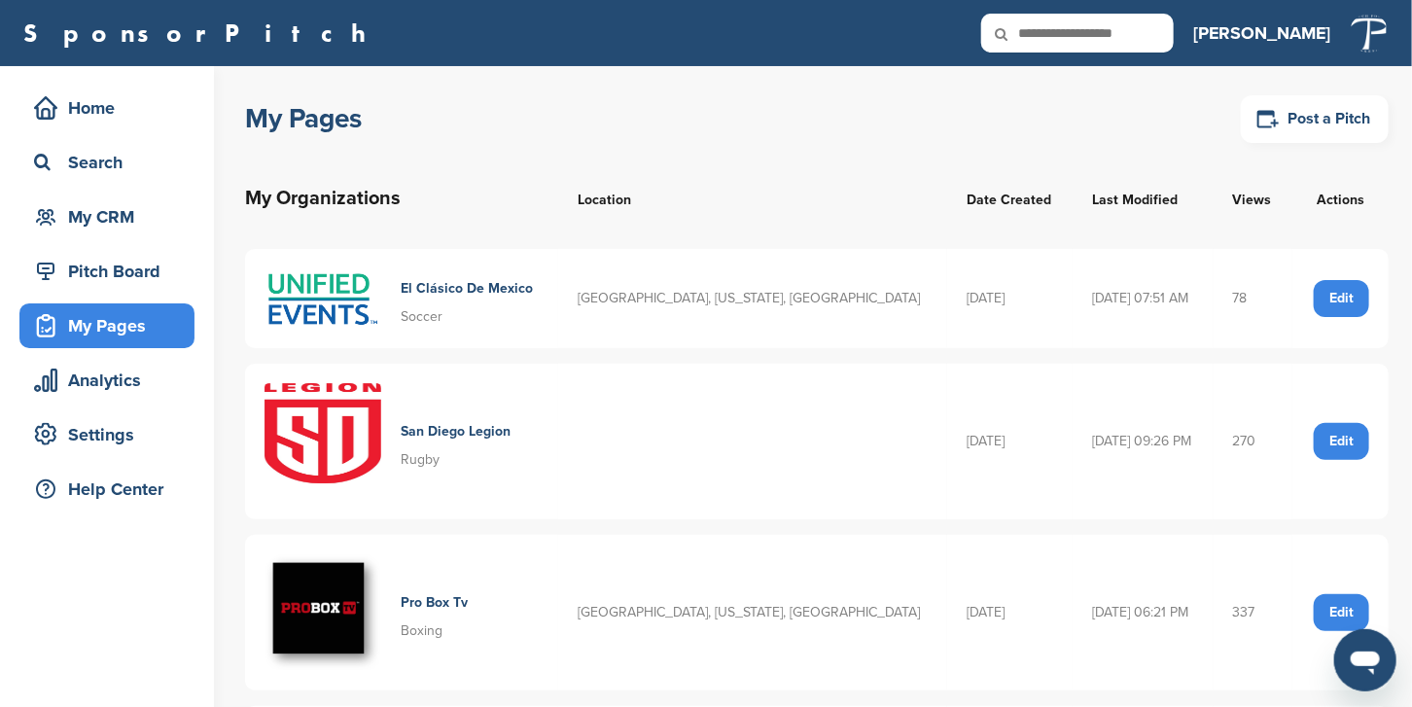
click at [1353, 438] on div "Edit" at bounding box center [1341, 441] width 55 height 37
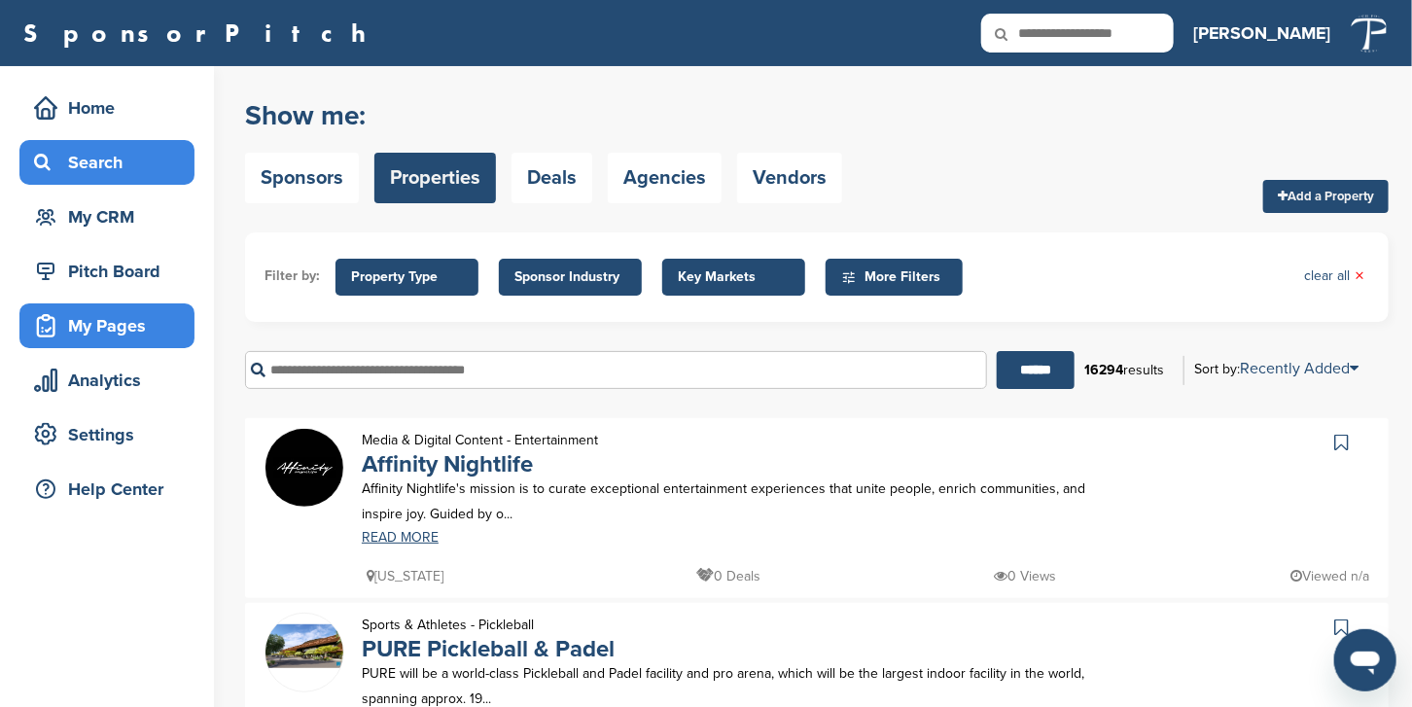
click at [74, 335] on div "My Pages" at bounding box center [111, 325] width 165 height 35
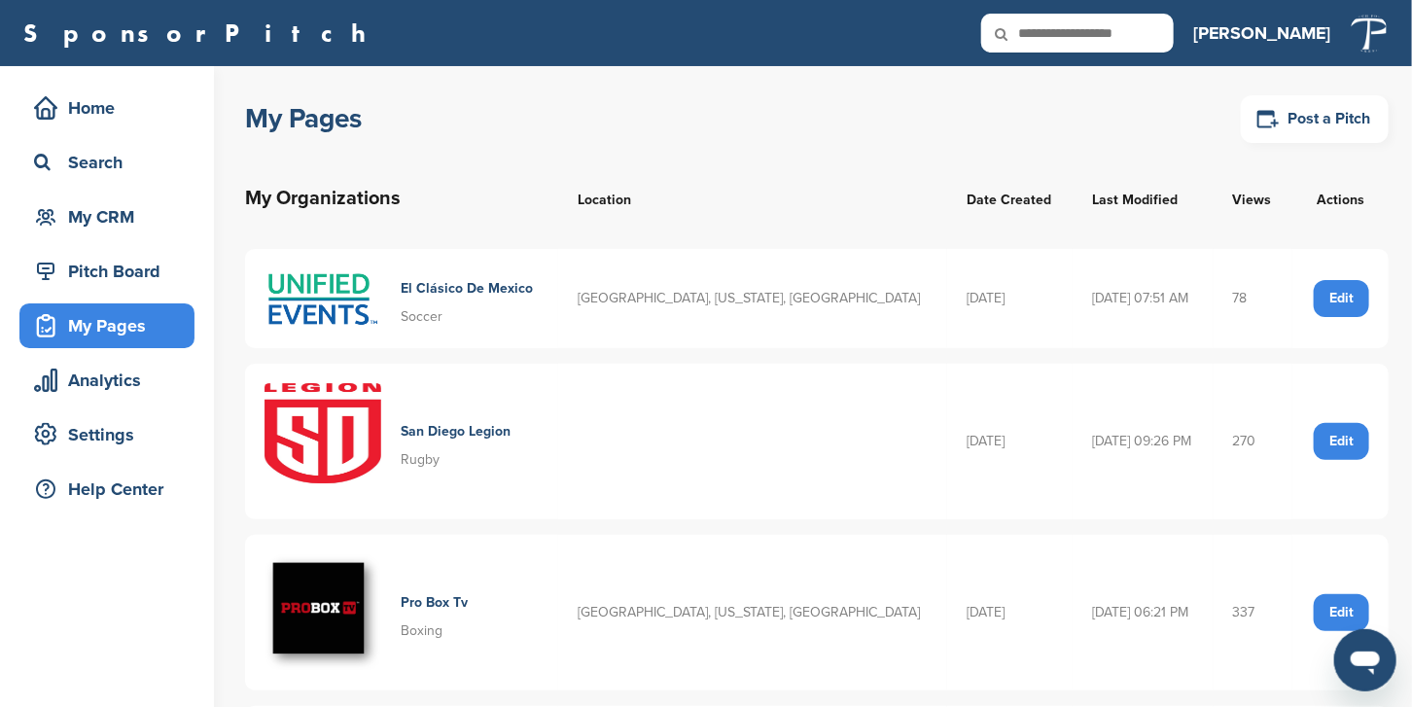
click at [472, 428] on h4 "San Diego Legion" at bounding box center [456, 431] width 110 height 21
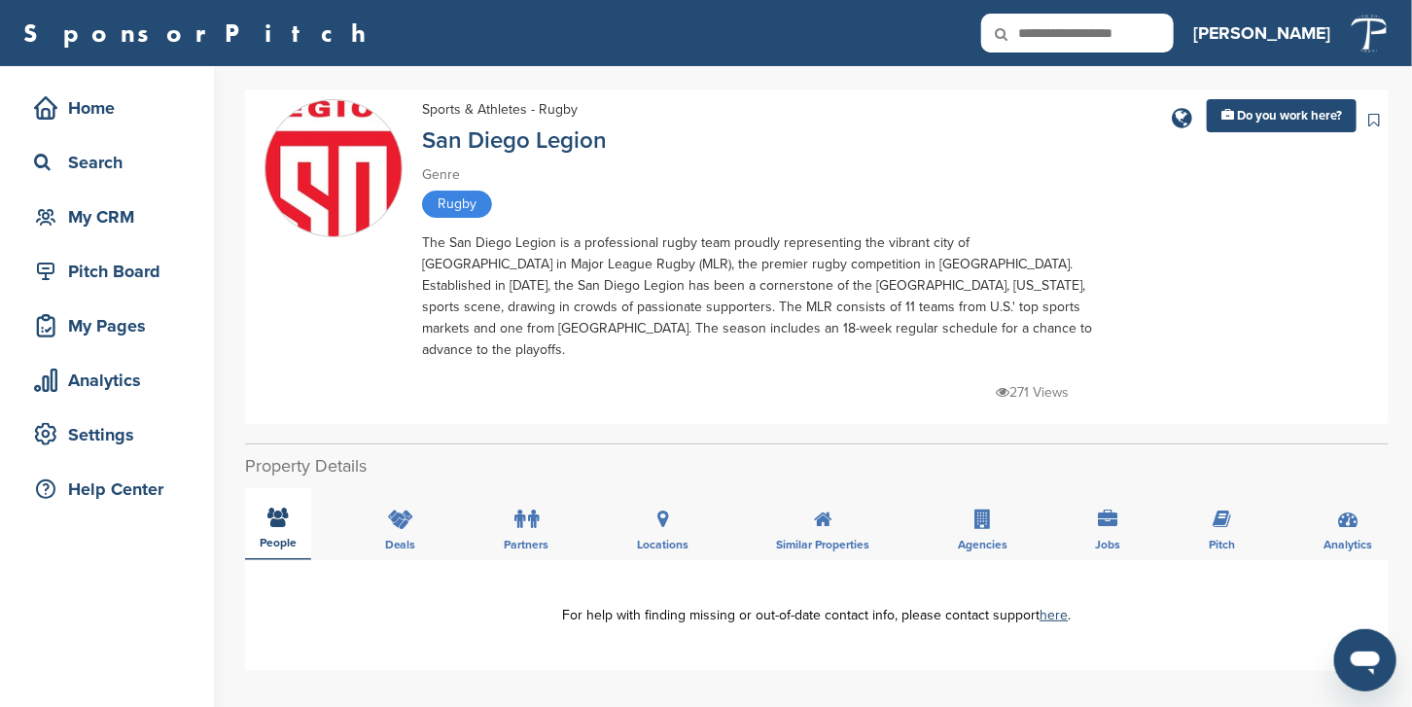
click at [272, 508] on icon at bounding box center [278, 517] width 20 height 19
click at [67, 321] on div "My Pages" at bounding box center [111, 325] width 165 height 35
